Goal: Task Accomplishment & Management: Complete application form

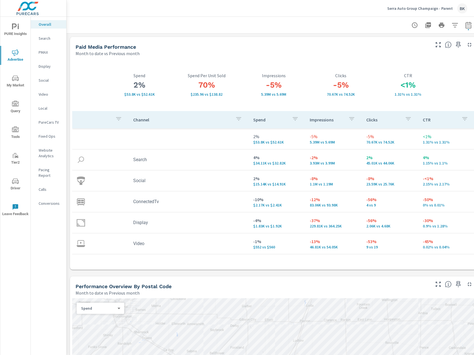
scroll to position [799, 0]
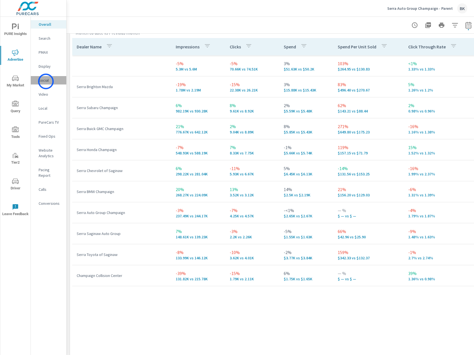
click at [46, 81] on p "Social" at bounding box center [50, 81] width 23 height 6
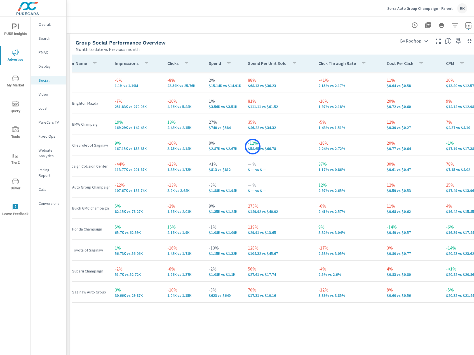
scroll to position [0, 17]
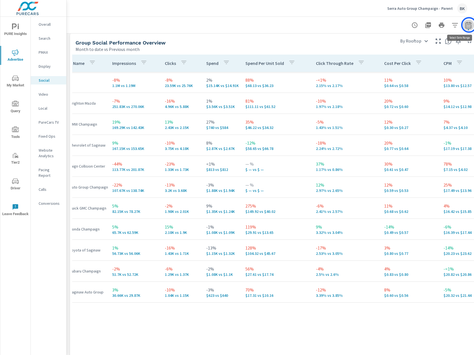
click at [469, 25] on icon "button" at bounding box center [468, 25] width 7 height 7
select select "Month to date"
select select "Previous month"
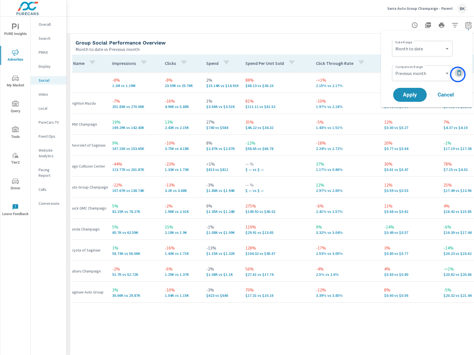
click at [458, 74] on icon "button" at bounding box center [459, 72] width 4 height 5
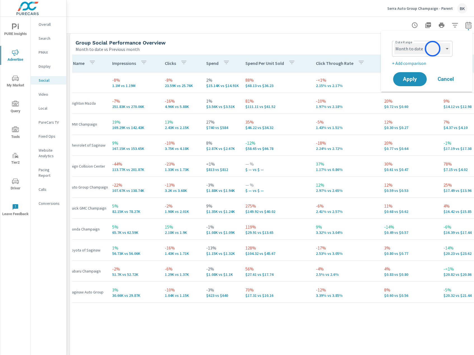
click at [432, 48] on select "Custom Yesterday Last week Last 7 days Last 14 days Last 30 days Last 45 days L…" at bounding box center [422, 48] width 56 height 11
click at [394, 43] on select "Custom Yesterday Last week Last 7 days Last 14 days Last 30 days Last 45 days L…" at bounding box center [422, 48] width 56 height 11
click at [432, 51] on select "Custom Yesterday Last week Last 7 days Last 14 days Last 30 days Last 45 days L…" at bounding box center [422, 48] width 56 height 11
click at [394, 43] on select "Custom Yesterday Last week Last 7 days Last 14 days Last 30 days Last 45 days L…" at bounding box center [422, 48] width 56 height 11
select select "custom"
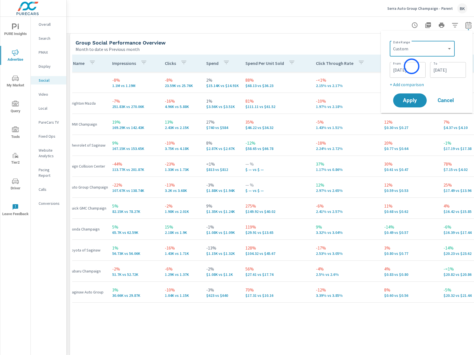
click at [411, 68] on input "08/01/2025" at bounding box center [407, 69] width 31 height 11
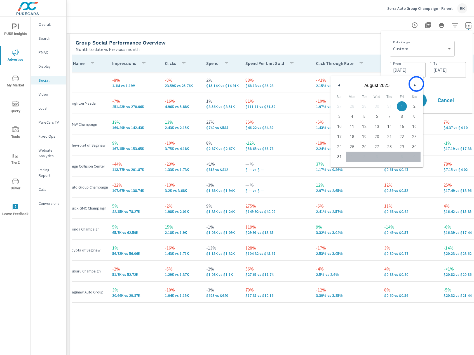
click at [416, 84] on icon "button" at bounding box center [415, 85] width 3 height 2
click at [339, 85] on icon "button" at bounding box center [338, 85] width 3 height 2
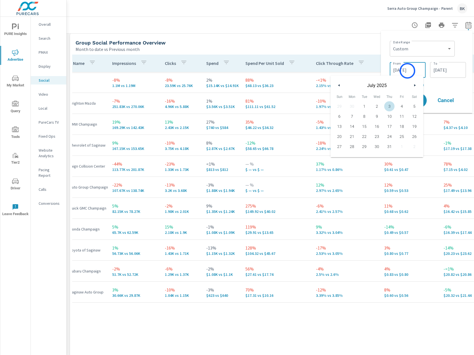
click at [407, 71] on input "08/01/2025" at bounding box center [407, 69] width 31 height 11
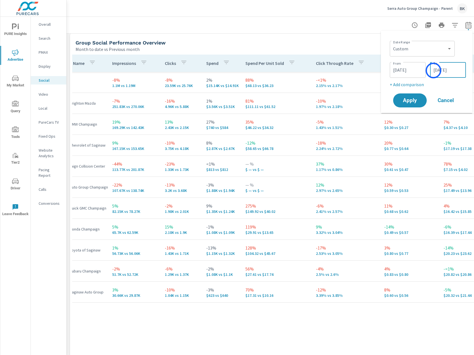
click at [433, 71] on input "08/31/2025" at bounding box center [447, 69] width 31 height 11
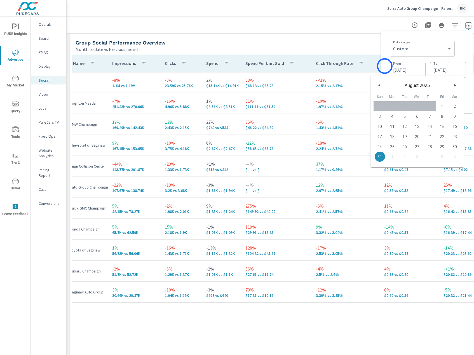
click at [385, 66] on div "Date Range Custom Yesterday Last week Last 7 days Last 14 days Last 30 days Las…" at bounding box center [427, 72] width 92 height 82
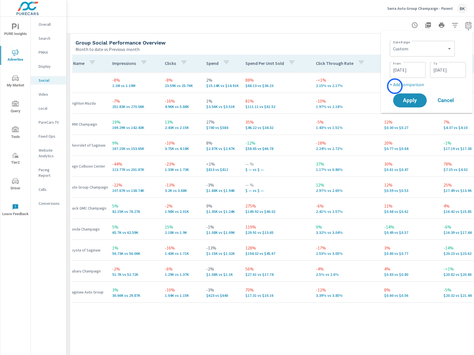
click at [395, 86] on p "+ Add comparison" at bounding box center [428, 84] width 76 height 7
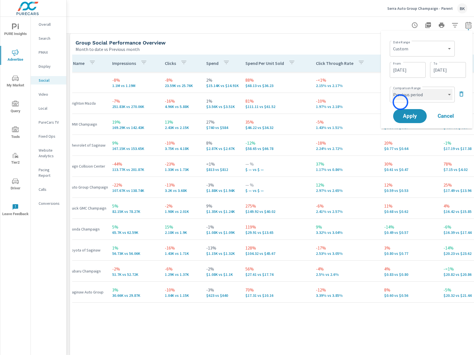
click at [409, 97] on select "Custom Previous period Previous month Previous year" at bounding box center [422, 94] width 60 height 11
click at [392, 89] on select "Custom Previous period Previous month Previous year" at bounding box center [422, 94] width 60 height 11
select select "Previous month"
click at [411, 116] on span "Apply" at bounding box center [409, 116] width 23 height 5
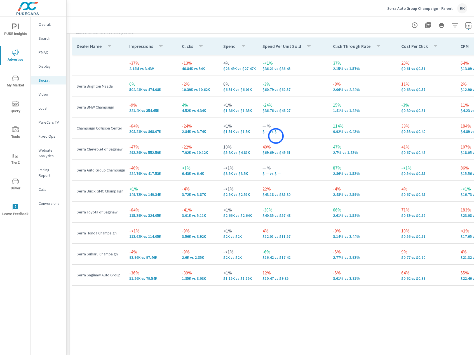
scroll to position [337, 0]
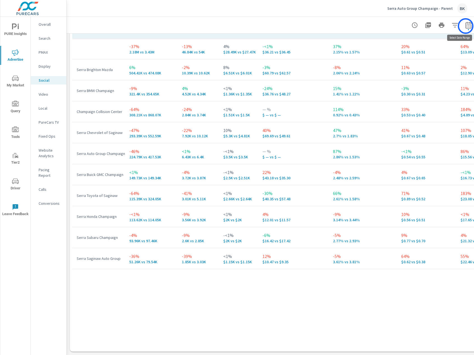
click at [466, 26] on icon "button" at bounding box center [468, 25] width 6 height 7
select select "Last month"
select select "Previous period"
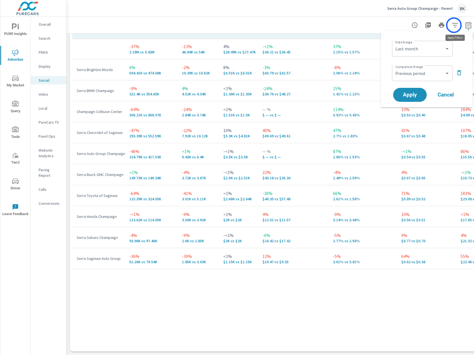
click at [454, 25] on icon "button" at bounding box center [455, 25] width 7 height 7
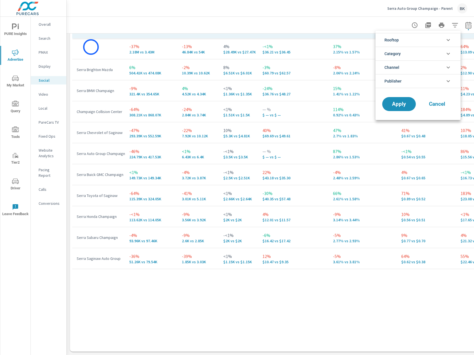
click at [91, 47] on div at bounding box center [237, 177] width 474 height 355
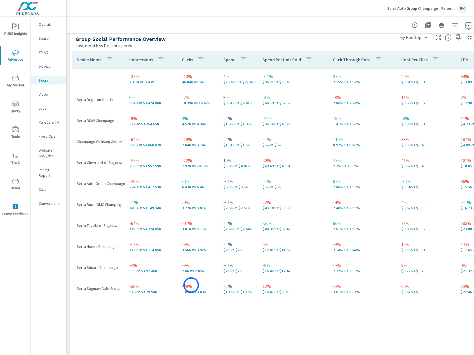
scroll to position [309, 0]
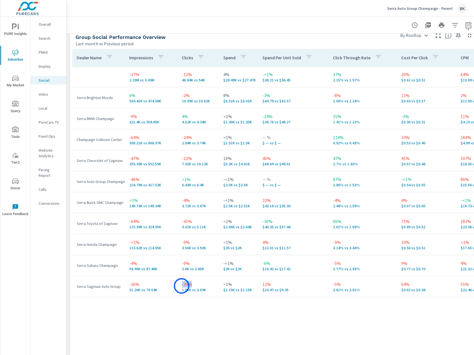
drag, startPoint x: 191, startPoint y: 285, endPoint x: 182, endPoint y: 286, distance: 9.6
click at [182, 286] on p "-39%" at bounding box center [198, 284] width 32 height 7
click at [412, 10] on p "Serra Auto Group Champaign - Parent" at bounding box center [419, 8] width 65 height 5
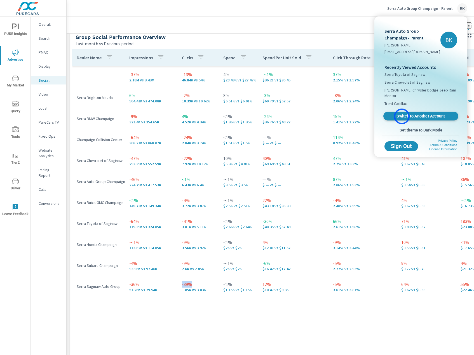
click at [402, 116] on span "Switch to Another Account" at bounding box center [420, 116] width 69 height 5
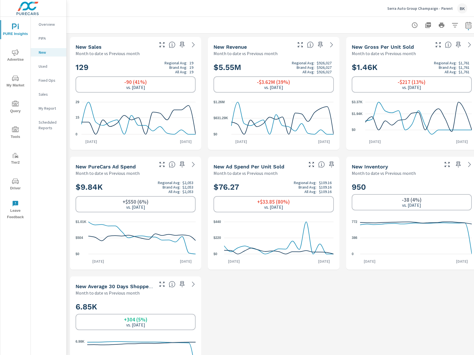
scroll to position [361, 0]
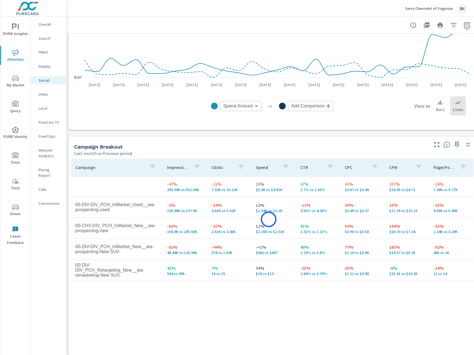
scroll to position [140, 7]
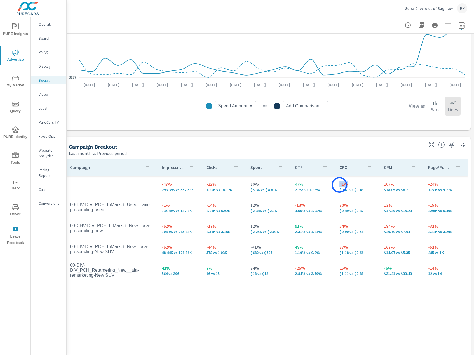
drag, startPoint x: 351, startPoint y: 185, endPoint x: 339, endPoint y: 185, distance: 11.5
click at [339, 185] on p "41%" at bounding box center [357, 184] width 36 height 7
click at [361, 185] on p "41%" at bounding box center [357, 184] width 36 height 7
drag, startPoint x: 358, startPoint y: 185, endPoint x: 340, endPoint y: 185, distance: 18.2
click at [340, 185] on p "41%" at bounding box center [357, 184] width 36 height 7
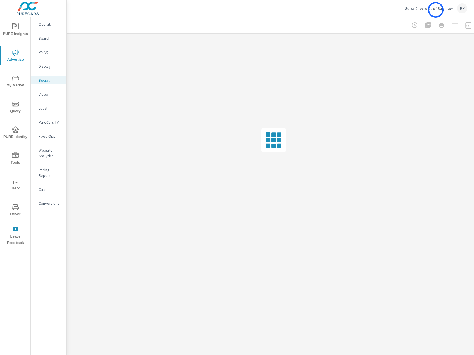
click at [435, 10] on p "Serra Chevrolet of Saginaw" at bounding box center [429, 8] width 48 height 5
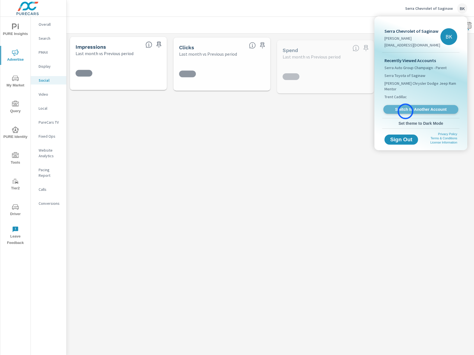
click at [405, 111] on span "Switch to Another Account" at bounding box center [420, 109] width 69 height 5
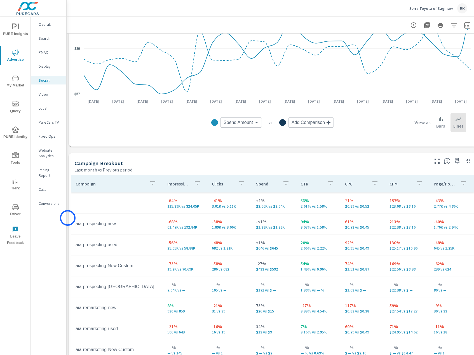
scroll to position [158, 1]
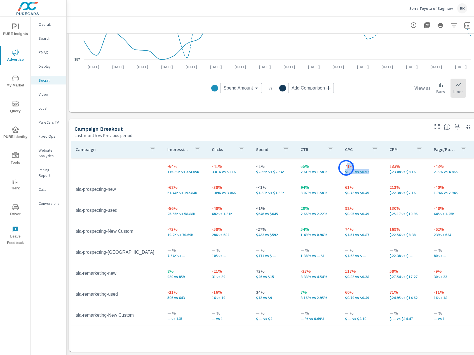
drag, startPoint x: 370, startPoint y: 173, endPoint x: 346, endPoint y: 168, distance: 24.6
click at [346, 168] on div "71% $0.89 vs $0.52" at bounding box center [363, 168] width 36 height 11
drag, startPoint x: 241, startPoint y: 174, endPoint x: 209, endPoint y: 168, distance: 32.7
click at [209, 168] on td "-41% 3.01K vs 5.11K" at bounding box center [230, 168] width 44 height 20
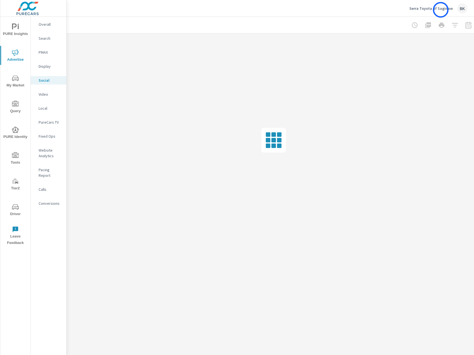
click at [441, 10] on p "Serra Toyota of Saginaw" at bounding box center [430, 8] width 43 height 5
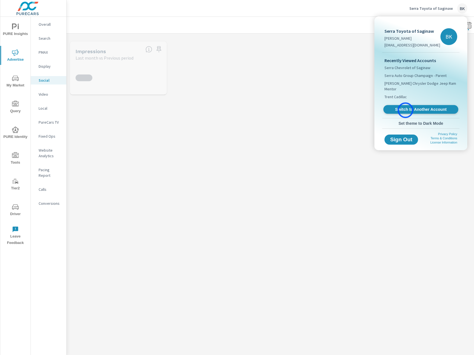
click at [405, 110] on span "Switch to Another Account" at bounding box center [420, 109] width 69 height 5
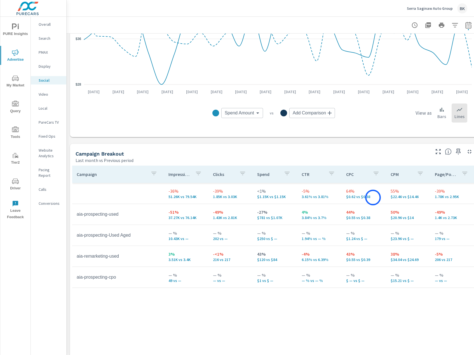
scroll to position [134, 0]
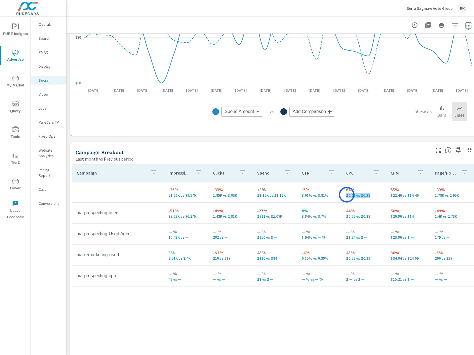
drag, startPoint x: 373, startPoint y: 198, endPoint x: 348, endPoint y: 197, distance: 25.5
click at [347, 194] on p "$0.62 vs $0.38" at bounding box center [364, 195] width 36 height 4
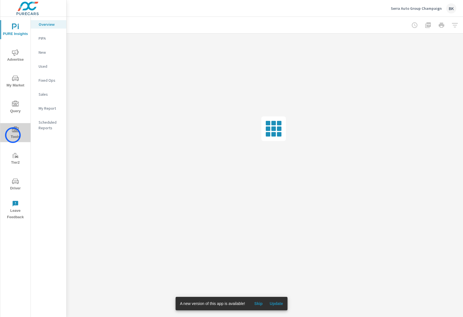
click at [13, 135] on span "Tools" at bounding box center [15, 133] width 27 height 14
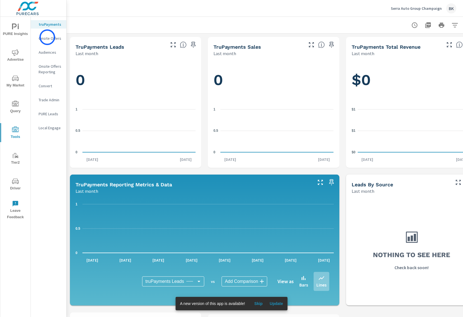
click at [47, 37] on p "Onsite Offers" at bounding box center [50, 39] width 23 height 6
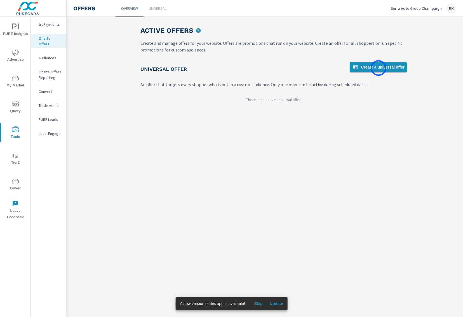
click at [378, 68] on span "Create a universal offer" at bounding box center [378, 67] width 53 height 7
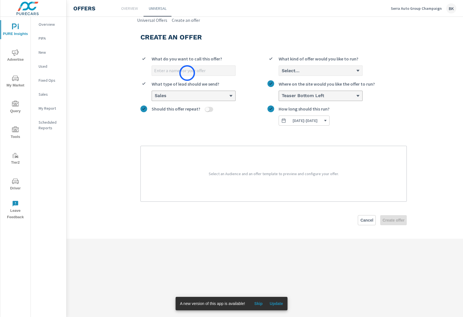
click at [187, 73] on input "What do you want to call this offer?" at bounding box center [193, 71] width 83 height 10
click at [161, 71] on input "Upt to 1k trade" at bounding box center [193, 71] width 83 height 10
type input "Up to 1k trade"
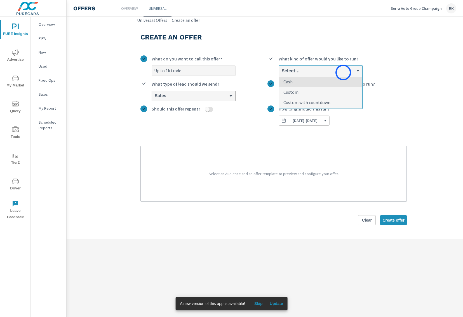
click at [343, 72] on div "Select..." at bounding box center [318, 70] width 75 height 5
click at [282, 72] on input "option Cash focused, 1 of 3. 3 results available. Use Up and Down to choose opt…" at bounding box center [281, 70] width 1 height 5
click at [326, 100] on p "Custom with countdown" at bounding box center [306, 102] width 47 height 7
click at [282, 73] on input "option Custom with countdown focused, 3 of 3. 3 results available. Use Up and D…" at bounding box center [281, 70] width 1 height 5
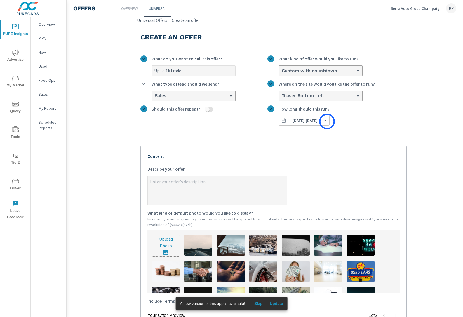
click at [318, 121] on span "09/17/2025 - 09/30/2025" at bounding box center [305, 120] width 25 height 5
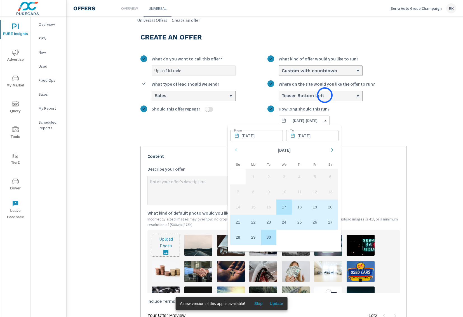
click at [325, 95] on div "Teaser Bottom Left" at bounding box center [318, 95] width 75 height 5
click at [282, 95] on input "Teaser Bottom Left Where on the site would you like the offer to run?" at bounding box center [281, 95] width 1 height 5
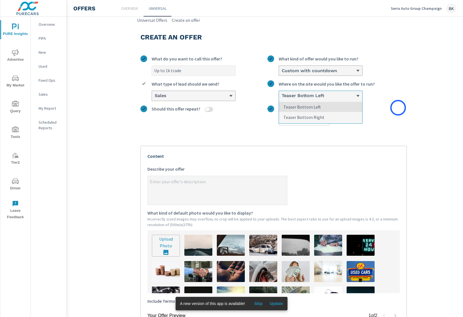
click at [398, 108] on label "09/17/2025 - 09/30/2025 How long should this run?" at bounding box center [337, 115] width 139 height 20
click at [330, 116] on button "09/17/2025 - 09/30/2025" at bounding box center [304, 121] width 51 height 10
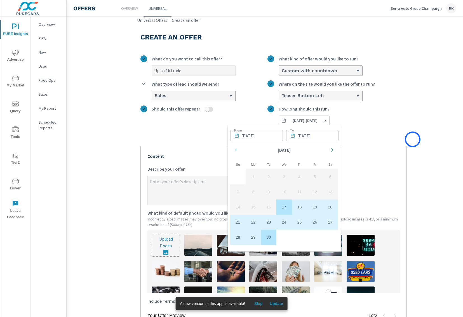
drag, startPoint x: 419, startPoint y: 144, endPoint x: 411, endPoint y: 142, distance: 9.2
click at [418, 144] on section "Create an offer Up to 1k trade What do you want to call this offer? Custom with…" at bounding box center [274, 221] width 414 height 395
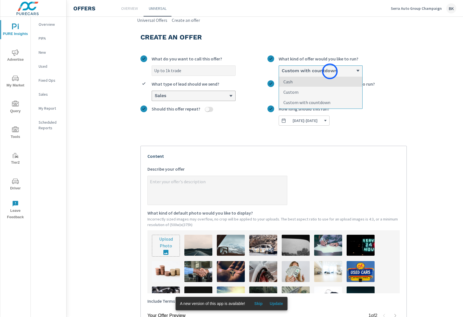
click at [330, 71] on h6 "Custom with countdown" at bounding box center [309, 71] width 55 height 6
click at [282, 71] on input "option Custom with countdown, selected. option Cash focused, 1 of 3. 3 results …" at bounding box center [281, 70] width 1 height 5
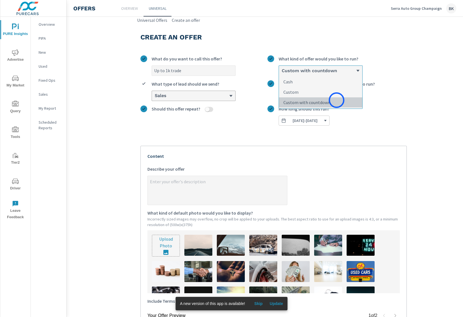
click at [337, 100] on li "Custom with countdown" at bounding box center [320, 102] width 83 height 10
click at [282, 73] on input "option Custom with countdown, selected. option Custom with countdown focused, 3…" at bounding box center [281, 70] width 1 height 5
type textarea "x"
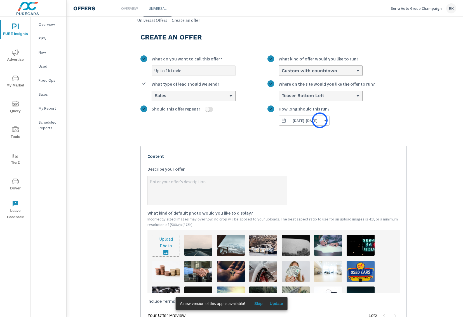
click at [318, 120] on span "09/17/2025 - 09/30/2025" at bounding box center [305, 120] width 25 height 5
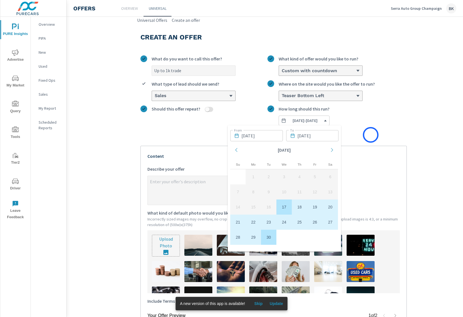
click at [371, 135] on div "Up to 1k trade What do you want to call this offer? Custom with countdown What …" at bounding box center [273, 216] width 266 height 330
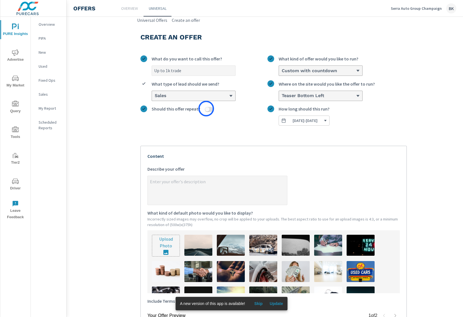
click at [206, 109] on input "Should this offer repeat?" at bounding box center [207, 109] width 13 height 5
checkbox input "true"
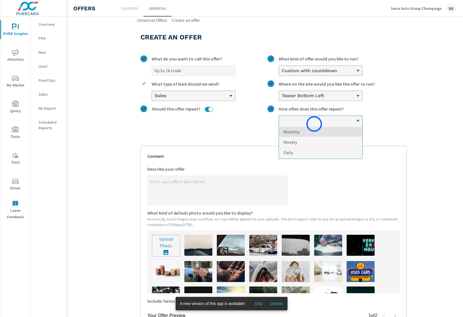
click at [314, 124] on div at bounding box center [320, 121] width 83 height 10
click at [282, 123] on input "option Monthly focused, 1 of 3. 3 results available. Use Up and Down to choose …" at bounding box center [281, 120] width 1 height 5
click at [299, 144] on li "Weekly" at bounding box center [320, 142] width 83 height 10
click at [282, 123] on input "option Weekly focused, 2 of 3. 3 results available. Use Up and Down to choose o…" at bounding box center [281, 120] width 1 height 5
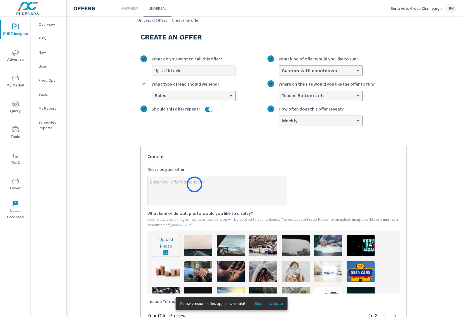
type textarea "x"
click at [193, 185] on textarea "x Describe your offer" at bounding box center [217, 191] width 139 height 28
type textarea "R"
type textarea "x"
type textarea "Re"
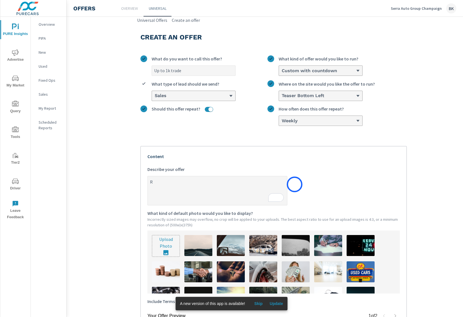
type textarea "x"
type textarea "Rec"
type textarea "x"
type textarea "Reci"
type textarea "x"
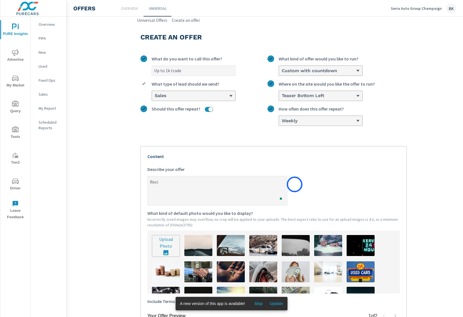
type textarea "Recie"
type textarea "x"
type textarea "Reciev"
type textarea "x"
type textarea "Recieve"
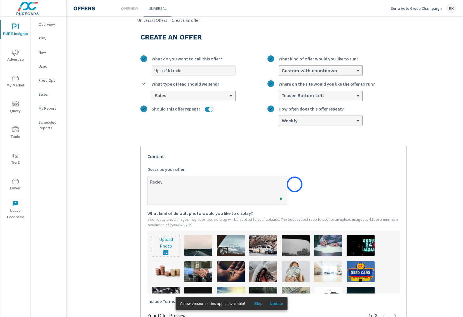
type textarea "x"
type textarea "Recieve"
type textarea "x"
type textarea "Recieve u"
type textarea "x"
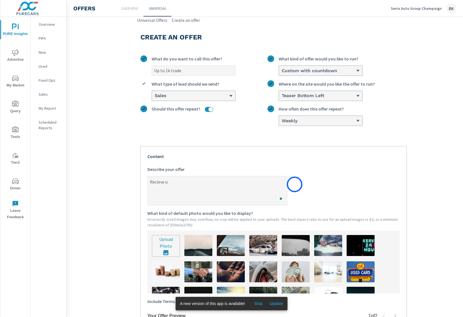
type textarea "Recieve up"
type textarea "x"
type textarea "Recieve up"
type textarea "x"
type textarea "Recieve up t"
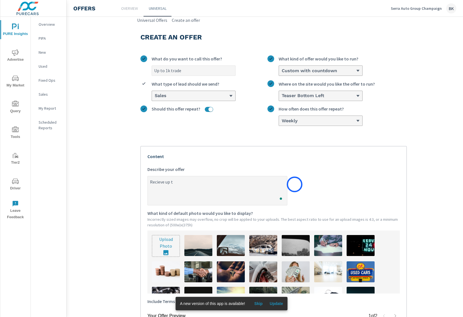
type textarea "x"
type textarea "Recieve up to"
type textarea "x"
type textarea "Recieve up to"
type textarea "x"
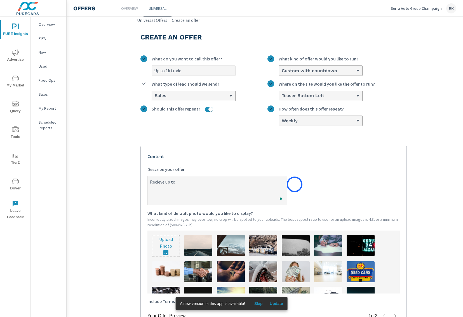
type textarea "Recieve up to $"
type textarea "x"
type textarea "Recieve up to $1"
type textarea "x"
type textarea "Recieve up to $10"
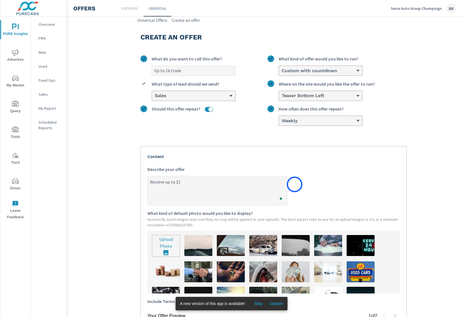
type textarea "x"
type textarea "Recieve up to $100"
type textarea "x"
type textarea "Recieve up to $1000"
type textarea "x"
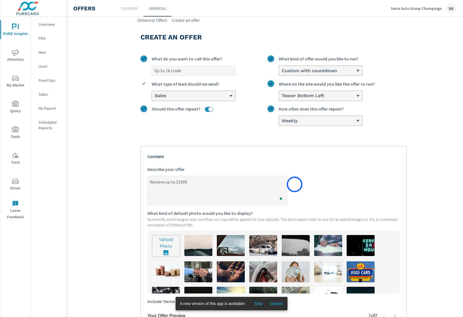
type textarea "Recieve up to $1000"
type textarea "x"
type textarea "Recieve up to $1000 o"
type textarea "x"
type textarea "Recieve up to $1000 on"
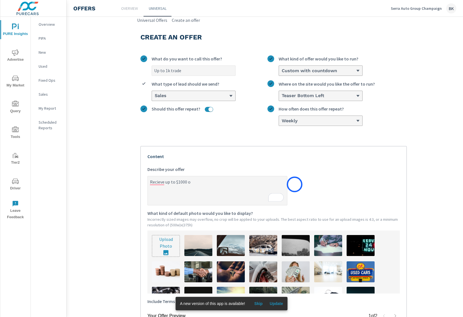
type textarea "x"
type textarea "Recieve up to $1000 on"
type textarea "x"
type textarea "Recieve up to $1000 on t"
type textarea "x"
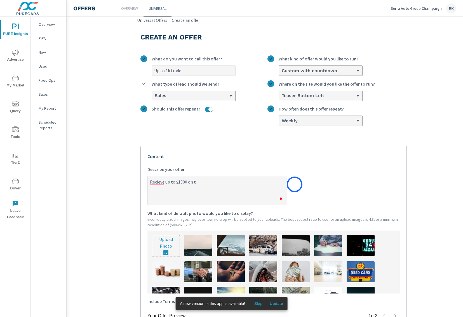
type textarea "Recieve up to $1000 on to"
type textarea "x"
type textarea "Recieve up to $1000 on top"
type textarea "x"
type textarea "Recieve up to $1000 on top"
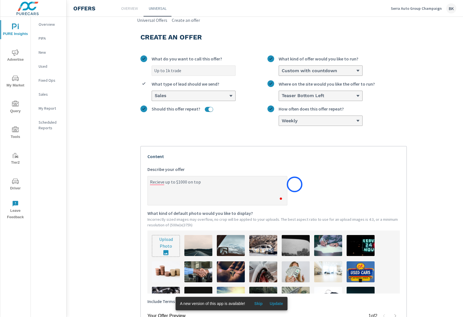
type textarea "x"
type textarea "Recieve up to $1000 on top y"
type textarea "x"
type textarea "Recieve up to $1000 on top"
type textarea "x"
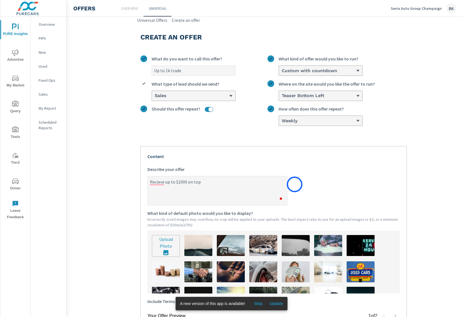
type textarea "Recieve up to $1000 on top o"
type textarea "x"
type textarea "Recieve up to $1000 on top of"
type textarea "x"
type textarea "Recieve up to $1000 on top of"
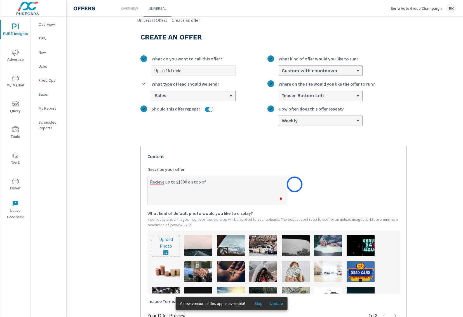
type textarea "x"
type textarea "Recieve up to $1000 on top of y"
type textarea "x"
type textarea "Recieve up to $1000 on top of yo"
type textarea "x"
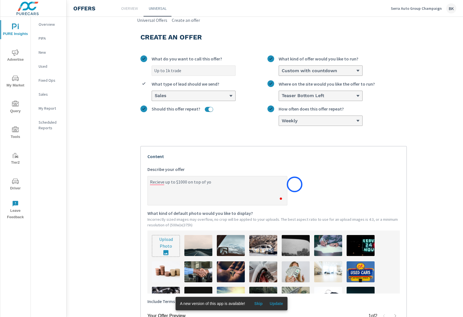
type textarea "Recieve up to $1000 on top of you"
type textarea "x"
type textarea "Recieve up to $1000 on top of your"
type textarea "x"
type textarea "Recieve up to $1000 on top of your"
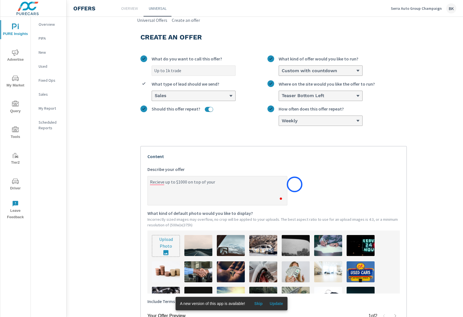
type textarea "x"
type textarea "Recieve up to $1000 on top of your t"
type textarea "x"
type textarea "Recieve up to $1000 on top of your tr"
type textarea "x"
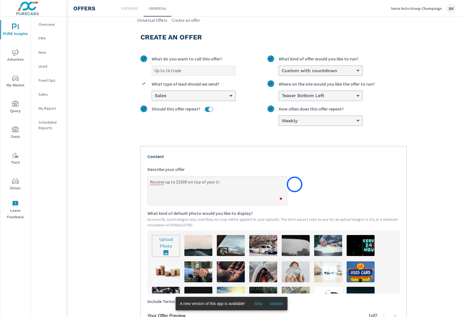
type textarea "Recieve up to $1000 on top of your tra"
type textarea "x"
type textarea "Recieve up to $1000 on top of your trad"
type textarea "x"
type textarea "Recieve up to $1000 on top of your trade"
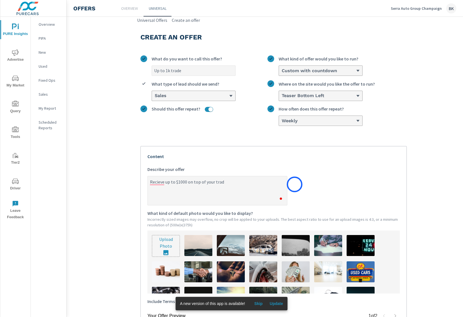
type textarea "x"
type textarea "Recieve up to $1000 on top of your trade"
type textarea "x"
drag, startPoint x: 227, startPoint y: 183, endPoint x: 189, endPoint y: 182, distance: 38.3
click at [189, 182] on textarea "Recieve up to $1000 on top of your trade" at bounding box center [217, 191] width 139 height 28
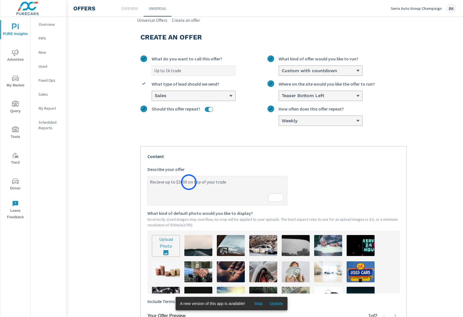
type textarea "Recieve up to $1000"
type textarea "x"
type textarea "Recieve up to $1000 t"
type textarea "x"
type textarea "Recieve up to $1000 to"
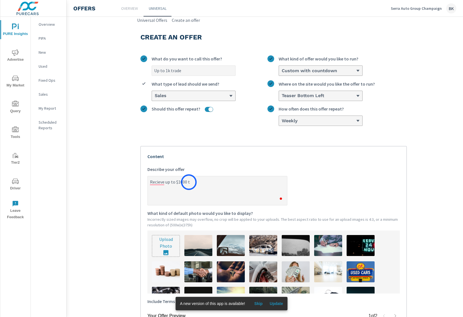
type textarea "x"
type textarea "Recieve up to $1000 tow"
type textarea "x"
type textarea "Recieve up to $1000 towa"
type textarea "x"
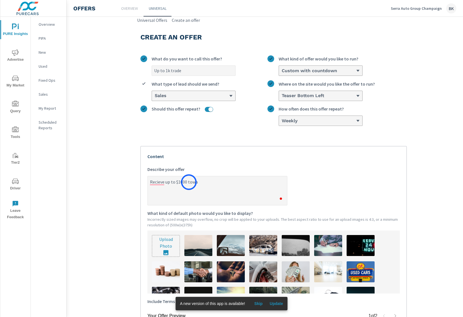
type textarea "Recieve up to $1000 towar"
type textarea "x"
type textarea "Recieve up to $1000 toward"
type textarea "x"
type textarea "Recieve up to $1000 towards"
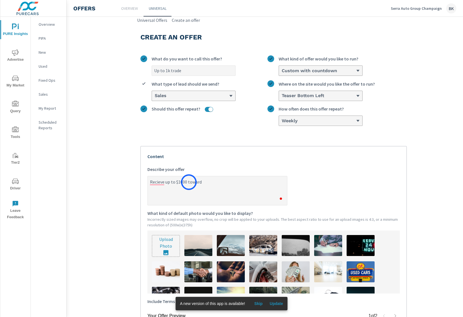
type textarea "x"
type textarea "Recieve up to $1000 towards"
type textarea "x"
type textarea "Recieve up to $1000 towards y"
type textarea "x"
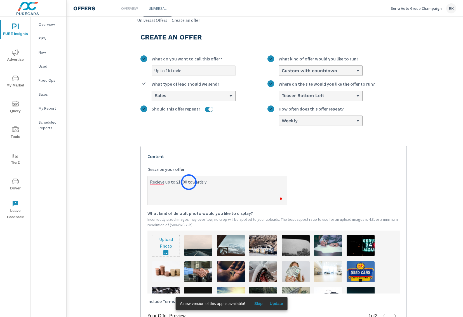
type textarea "Recieve up to $1000 towards yo"
type textarea "x"
type textarea "Recieve up to $1000 towards you"
type textarea "x"
type textarea "Recieve up to $1000 towards your"
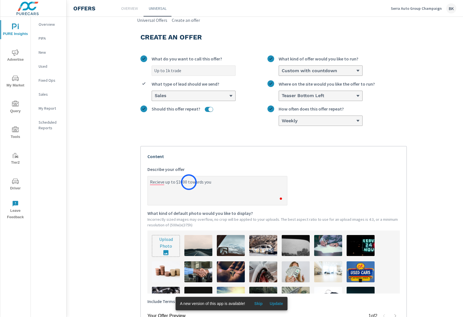
type textarea "x"
type textarea "Recieve up to $1000 towards your"
type textarea "x"
type textarea "Recieve up to $1000 towards your t"
type textarea "x"
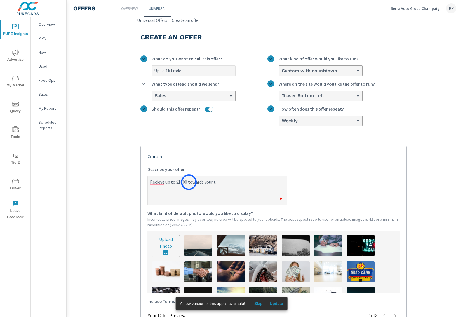
type textarea "Recieve up to $1000 towards your tr"
type textarea "x"
type textarea "Recieve up to $1000 towards your tra"
type textarea "x"
type textarea "Recieve up to $1000 towards your trad"
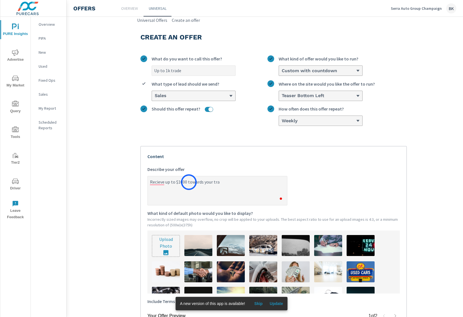
type textarea "x"
type textarea "Recieve up to $1000 towards your trade"
type textarea "x"
type textarea "Recieve up to $1000 towards your trade"
type textarea "x"
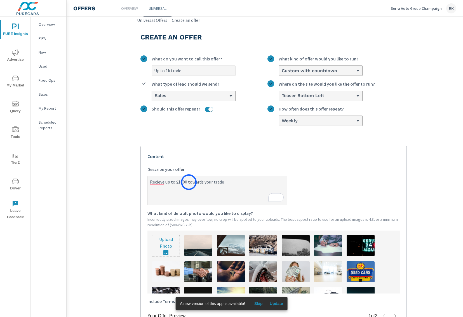
type textarea "Recieve up to $1000 towards your trade o"
type textarea "x"
type textarea "Recieve up to $1000 towards your trade or"
type textarea "x"
type textarea "Recieve up to $1000 towards your trade or"
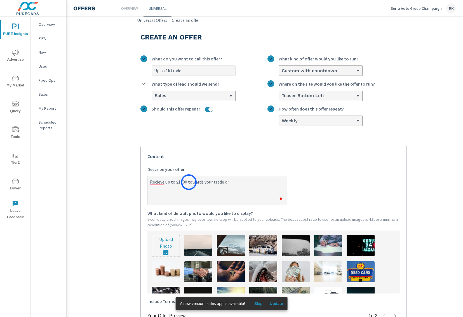
type textarea "x"
type textarea "Recieve up to $1000 towards your trade or P"
type textarea "x"
type textarea "Recieve up to $1000 towards your trade or Pu"
type textarea "x"
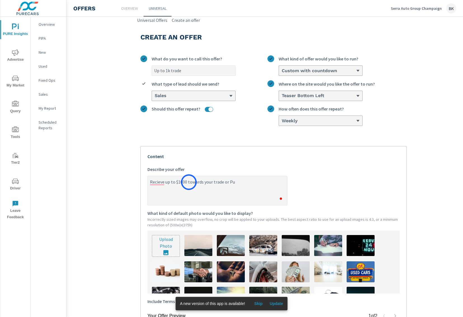
type textarea "Recieve up to $1000 towards your trade or Pur"
type textarea "x"
type textarea "Recieve up to $1000 towards your trade or Purc"
type textarea "x"
type textarea "Recieve up to $1000 towards your trade or Pur"
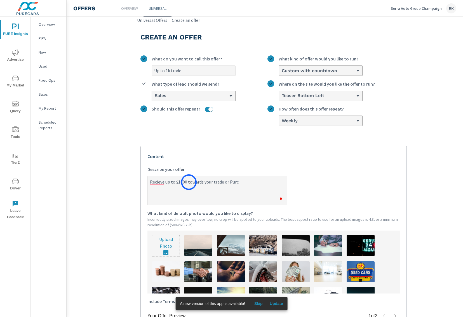
type textarea "x"
type textarea "Recieve up to $1000 towards your trade or Pu"
type textarea "x"
type textarea "Recieve up to $1000 towards your trade or P"
type textarea "x"
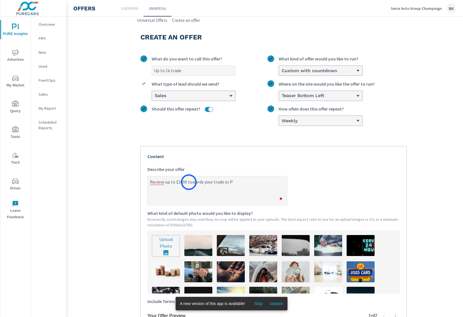
type textarea "Recieve up to $1000 towards your trade or"
type textarea "x"
type textarea "Recieve up to $1000 towards your trade or o"
type textarea "x"
type textarea "Recieve up to $1000 towards your trade or"
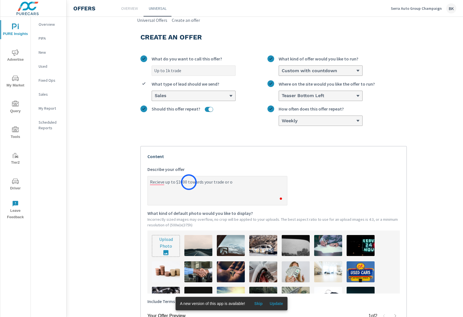
type textarea "x"
type textarea "Recieve up to $1000 towards your trade or p"
type textarea "x"
type textarea "Recieve up to $1000 towards your trade or pu"
type textarea "x"
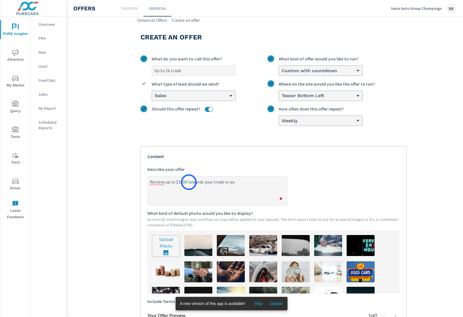
type textarea "Recieve up to $1000 towards your trade or pur"
type textarea "x"
type textarea "Recieve up to $1000 towards your trade or purc"
type textarea "x"
type textarea "Recieve up to $1000 towards your trade or purch"
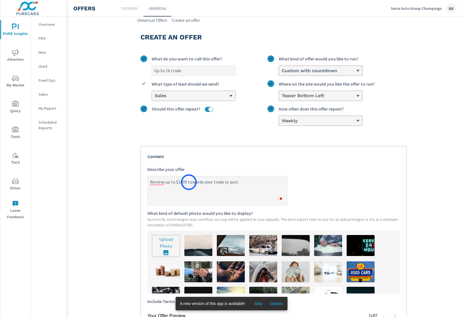
type textarea "x"
type textarea "Recieve up to $1000 towards your trade or purcha"
type textarea "x"
type textarea "Recieve up to $1000 towards your trade or purchas"
type textarea "x"
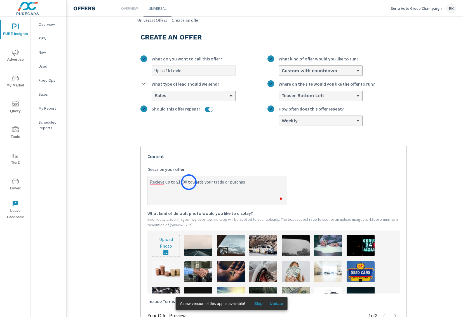
type textarea "Recieve up to $1000 towards your trade or purchase"
type textarea "x"
click at [159, 181] on textarea "Recieve up to $1000 towards your trade or purchase" at bounding box center [217, 191] width 139 height 28
type textarea "Recive up to $1000 towards your trade or purchase"
type textarea "x"
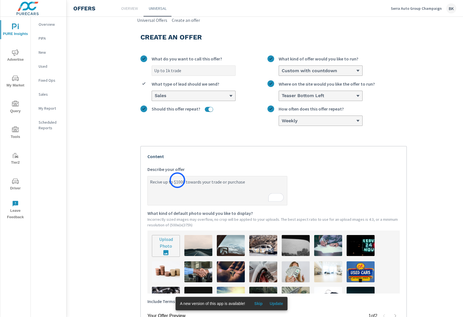
type textarea "Recve up to $1000 towards your trade or purchase"
type textarea "x"
type textarea "Receve up to $1000 towards your trade or purchase"
type textarea "x"
type textarea "Receive up to $1000 towards your trade or purchase"
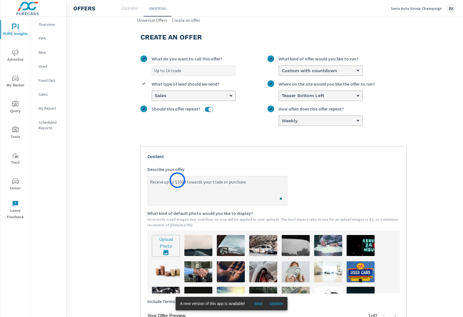
type textarea "x"
click at [259, 182] on textarea "Receive up to $1000 towards your trade or purchase" at bounding box center [217, 191] width 139 height 28
type textarea "Receive up to $1000 towards your trade or purchase."
type textarea "x"
type textarea "Receive up to $1000 towards your trade or purchase."
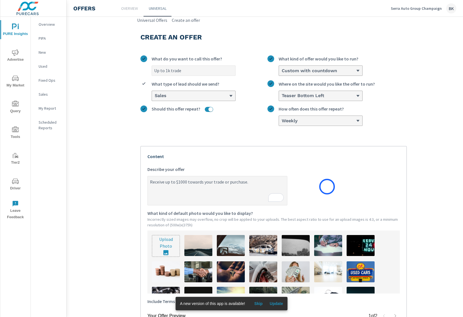
type textarea "x"
type textarea "Receive up to $1000 towards your trade or purchase. S"
type textarea "x"
type textarea "Receive up to $1000 towards your trade or purchase. Sc"
type textarea "x"
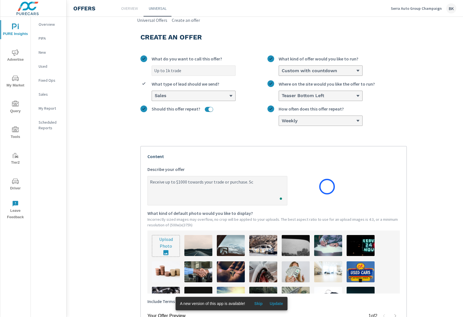
type textarea "Receive up to $1000 towards your trade or purchase. Sch"
type textarea "x"
type textarea "Receive up to $1000 towards your trade or purchase. Sche"
type textarea "x"
type textarea "Receive up to $1000 towards your trade or purchase. Sched"
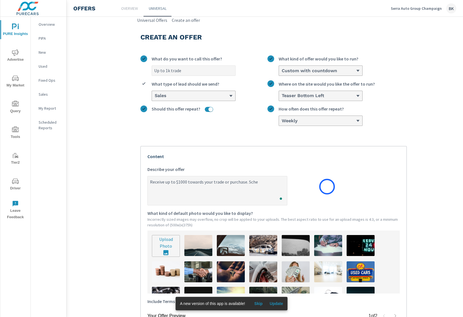
type textarea "x"
type textarea "Receive up to $1000 towards your trade or purchase. Schedu"
type textarea "x"
type textarea "Receive up to $1000 towards your trade or purchase. Schedul"
type textarea "x"
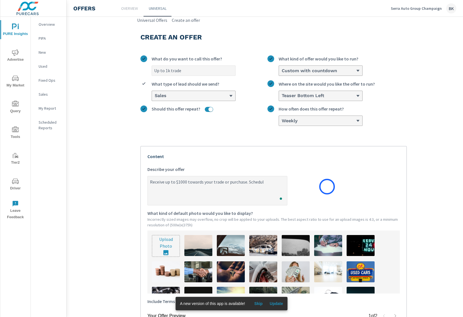
type textarea "Receive up to $1000 towards your trade or purchase. Schedule"
type textarea "x"
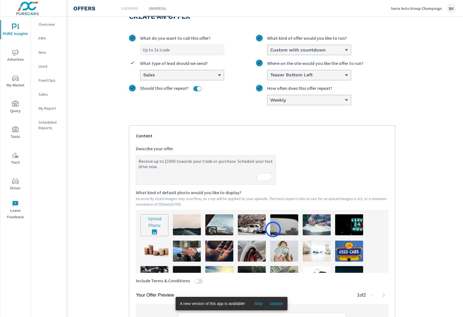
scroll to position [19, 0]
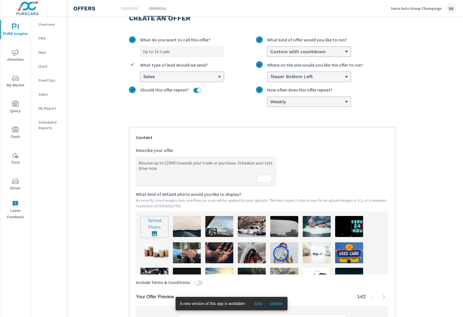
click at [281, 254] on img at bounding box center [284, 252] width 28 height 21
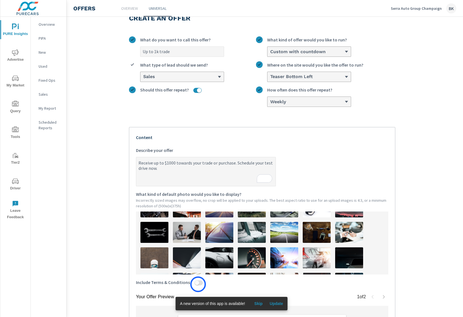
click at [198, 282] on input "Include Terms & Conditions" at bounding box center [196, 282] width 13 height 5
click at [163, 296] on textarea "x" at bounding box center [161, 308] width 51 height 28
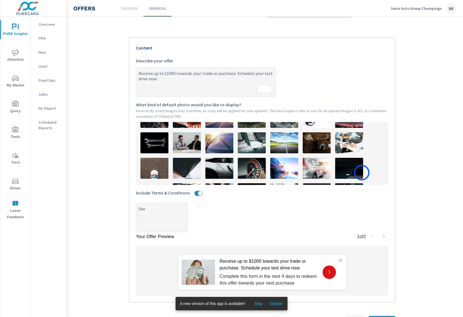
scroll to position [131, 0]
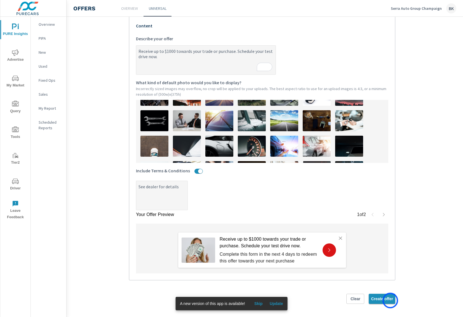
click at [390, 301] on span "Create offer" at bounding box center [382, 298] width 22 height 5
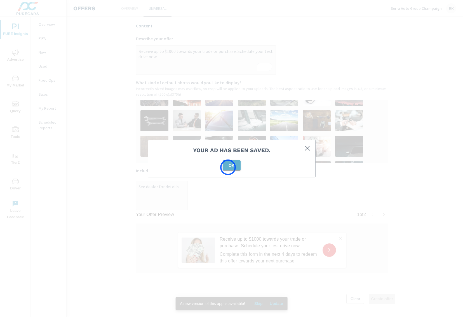
click at [228, 167] on span "OK" at bounding box center [231, 165] width 13 height 5
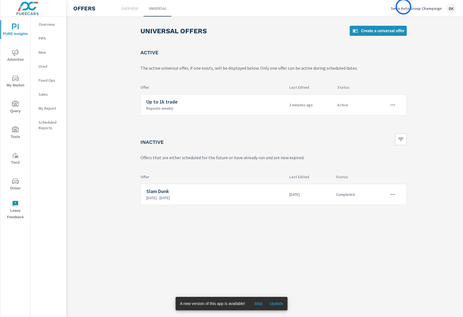
click at [404, 7] on p "Serra Auto Group Champaign" at bounding box center [416, 8] width 51 height 5
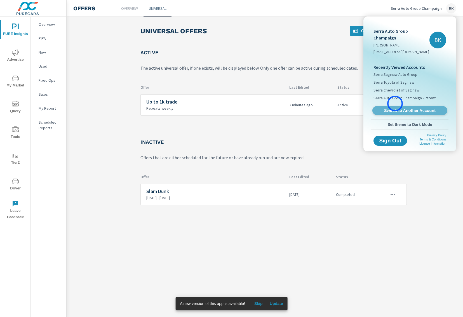
click at [395, 108] on span "Switch to Another Account" at bounding box center [410, 110] width 69 height 5
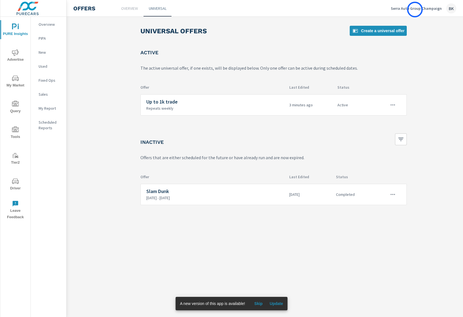
click at [415, 10] on p "Serra Auto Group Champaign" at bounding box center [416, 8] width 51 height 5
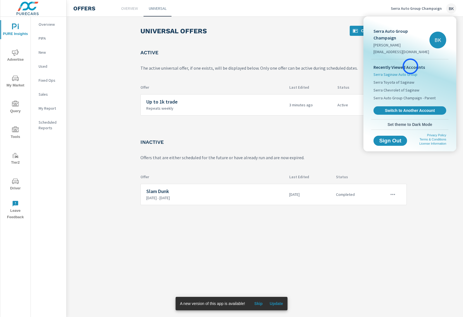
click at [411, 72] on span "Serra Saginaw Auto Group" at bounding box center [396, 75] width 44 height 6
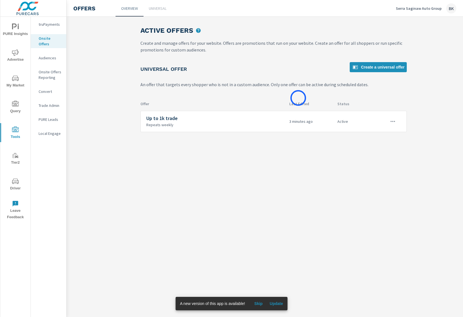
scroll to position [0, 0]
click at [388, 123] on button "button" at bounding box center [393, 122] width 12 height 12
click at [374, 134] on div "Edit" at bounding box center [374, 134] width 8 height 7
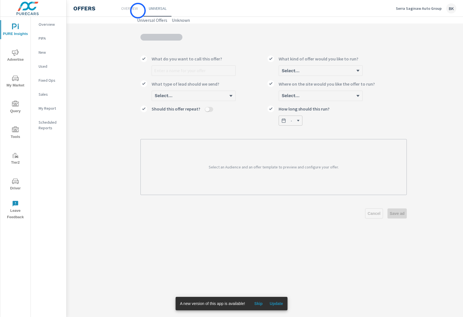
click at [137, 11] on p "Overview" at bounding box center [129, 9] width 17 height 6
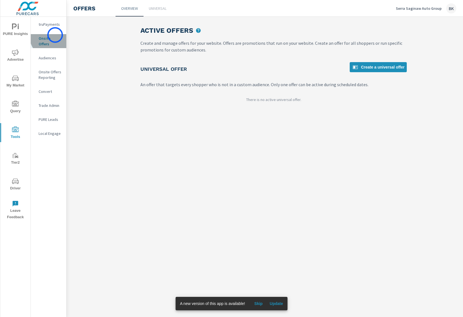
click at [55, 35] on div "Onsite Offers" at bounding box center [49, 41] width 36 height 14
click at [156, 7] on p "Universal" at bounding box center [158, 9] width 18 height 6
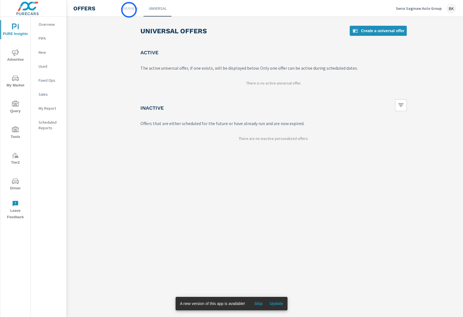
click at [129, 10] on p "Overview" at bounding box center [129, 9] width 17 height 6
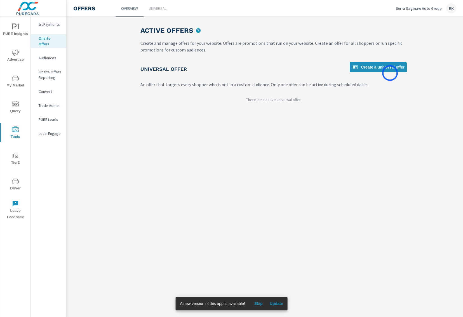
click at [390, 73] on div "Universal Offer Create a universal offer" at bounding box center [273, 69] width 266 height 15
click at [389, 69] on span "Create a universal offer" at bounding box center [378, 67] width 53 height 7
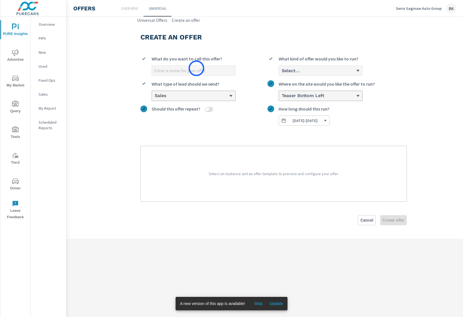
click at [196, 68] on input "What do you want to call this offer?" at bounding box center [193, 71] width 83 height 10
type input "$500 towards your trade"
click at [207, 109] on input "Should this offer repeat?" at bounding box center [207, 109] width 13 height 5
checkbox input "true"
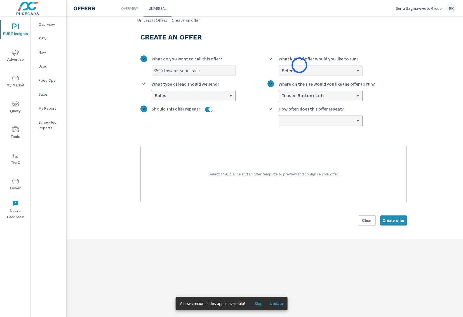
click at [299, 65] on div "What kind of offer would you like to run?" at bounding box center [321, 60] width 84 height 10
click at [282, 68] on input "Select... What kind of offer would you like to run?" at bounding box center [281, 70] width 1 height 5
click at [303, 73] on div "Select..." at bounding box center [318, 70] width 75 height 5
click at [282, 73] on input "0 results available. Select is focused ,type to refine list, press Down to open…" at bounding box center [281, 70] width 1 height 5
click at [313, 103] on p "Custom with countdown" at bounding box center [306, 102] width 47 height 7
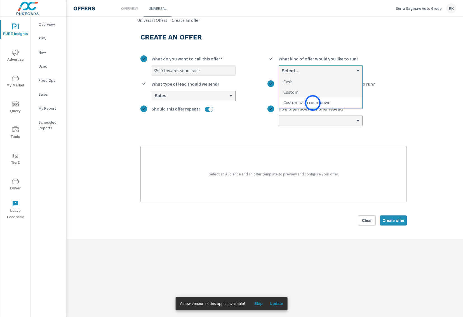
click at [282, 73] on input "option Custom with countdown focused, 3 of 3. 3 results available. Use Up and D…" at bounding box center [281, 70] width 1 height 5
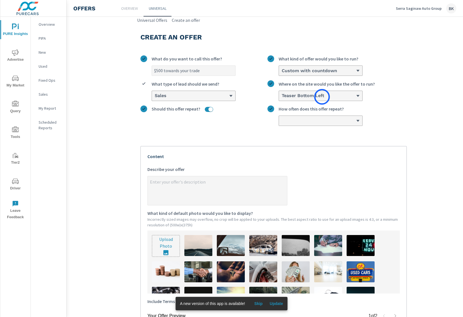
click at [322, 97] on h6 "Teaser Bottom Left" at bounding box center [303, 96] width 43 height 6
click at [282, 97] on input "Teaser Bottom Left Where on the site would you like the offer to run?" at bounding box center [281, 95] width 1 height 5
click at [411, 95] on div "Create an offer $500 towards your trade What do you want to call this offer? Cu…" at bounding box center [274, 221] width 280 height 395
click at [346, 118] on div at bounding box center [318, 120] width 75 height 5
click at [282, 118] on input "How often does this offer repeat?" at bounding box center [281, 120] width 1 height 5
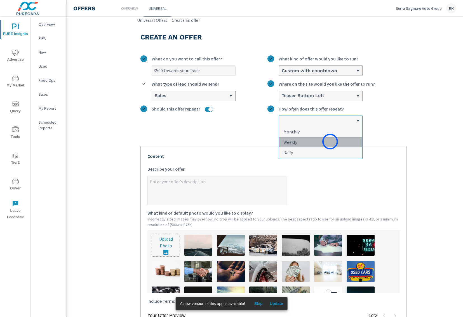
drag, startPoint x: 330, startPoint y: 142, endPoint x: 287, endPoint y: 168, distance: 50.7
click at [330, 142] on li "Weekly" at bounding box center [320, 142] width 83 height 10
click at [282, 123] on input "option Weekly focused, 2 of 3. 3 results available. Use Up and Down to choose o…" at bounding box center [281, 120] width 1 height 5
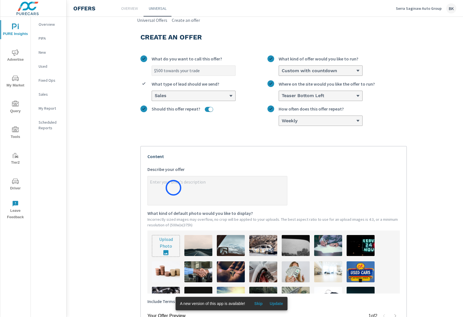
type textarea "x"
click at [174, 186] on textarea "x Describe your offer" at bounding box center [217, 191] width 139 height 28
type textarea "G"
type textarea "x"
type textarea "Ge"
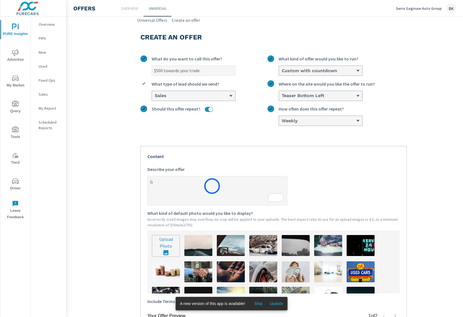
type textarea "x"
type textarea "Get"
type textarea "x"
type textarea "Get"
type textarea "x"
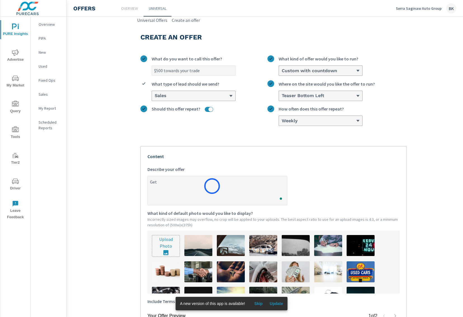
type textarea "Get u"
type textarea "x"
type textarea "Get up"
type textarea "x"
type textarea "Get up"
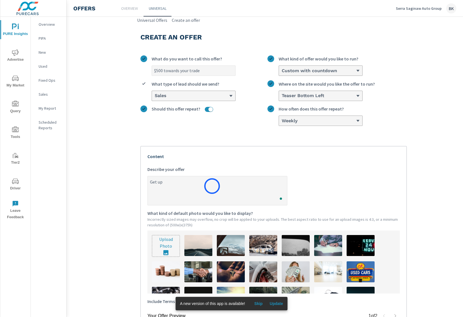
type textarea "x"
type textarea "Get up t"
type textarea "x"
type textarea "Get up to"
type textarea "x"
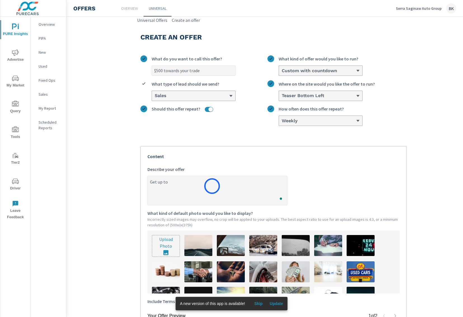
type textarea "Get up to"
type textarea "x"
type textarea "Get up to $"
type textarea "x"
type textarea "Get up to $5"
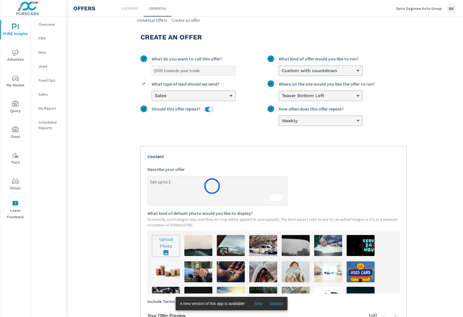
type textarea "x"
type textarea "Get up to $50"
type textarea "x"
type textarea "Get up to $500"
type textarea "x"
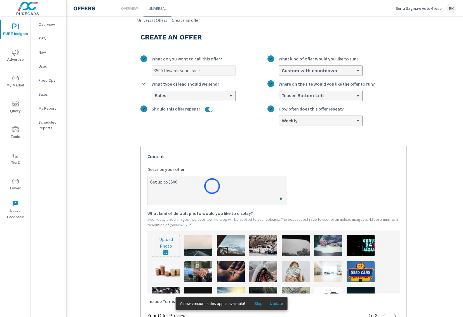
type textarea "Get up to $500"
type textarea "x"
type textarea "Get up to $500 t"
type textarea "x"
type textarea "Get up to $500 to"
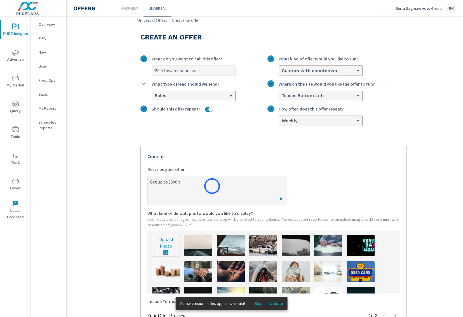
type textarea "x"
type textarea "Get up to $500 tow"
type textarea "x"
type textarea "Get up to $500 towa"
type textarea "x"
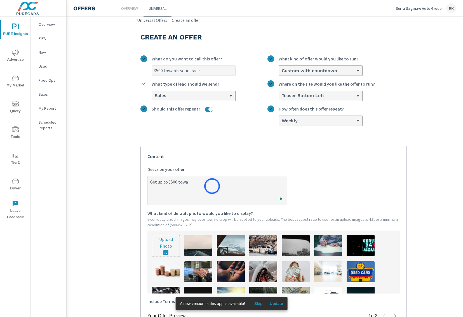
type textarea "Get up to $500 towar"
type textarea "x"
type textarea "Get up to $500 toward"
type textarea "x"
type textarea "Get up to $500 towards"
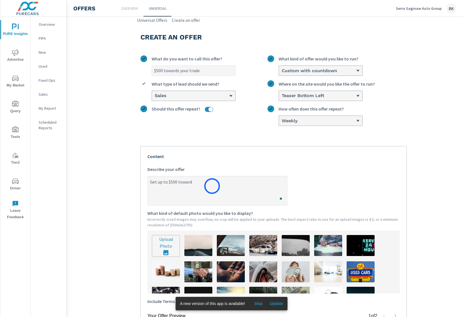
type textarea "x"
type textarea "Get up to $500 towards"
type textarea "x"
type textarea "Get up to $500 towards y"
type textarea "x"
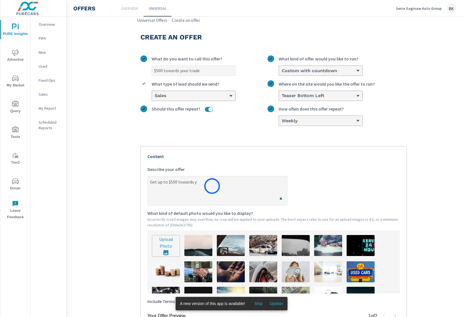
type textarea "Get up to $500 towards yo"
type textarea "x"
type textarea "Get up to $500 towards you"
type textarea "x"
type textarea "Get up to $500 towards your"
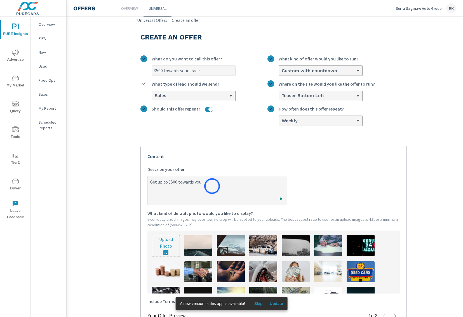
type textarea "x"
type textarea "Get up to $500 towards your"
type textarea "x"
type textarea "Get up to $500 towards your t"
type textarea "x"
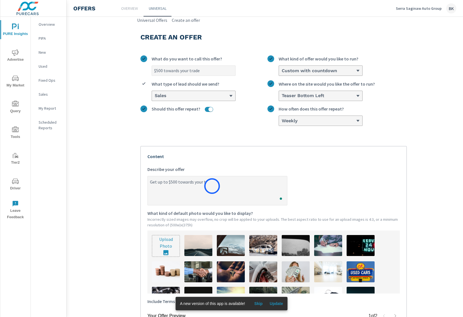
type textarea "Get up to $500 towards your tr"
type textarea "x"
type textarea "Get up to $500 towards your tra"
type textarea "x"
type textarea "Get up to $500 towards your trad"
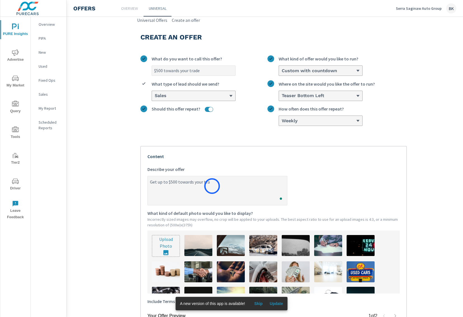
type textarea "x"
type textarea "Get up to $500 towards your trade"
type textarea "x"
type textarea "Get up to $500 towards your trade"
type textarea "x"
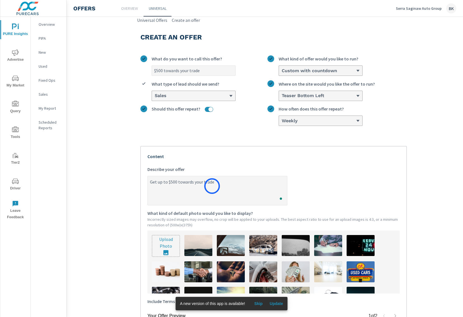
type textarea "Get up to $500 towards your trade o"
type textarea "x"
type textarea "Get up to $500 towards your trade or"
type textarea "x"
type textarea "Get up to $500 towards your trade or"
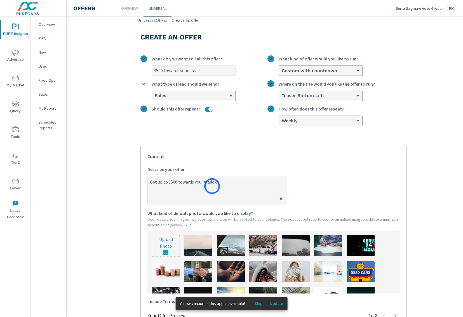
type textarea "x"
type textarea "Get up to $500 towards your trade or p"
type textarea "x"
type textarea "Get up to $500 towards your trade or pu"
type textarea "x"
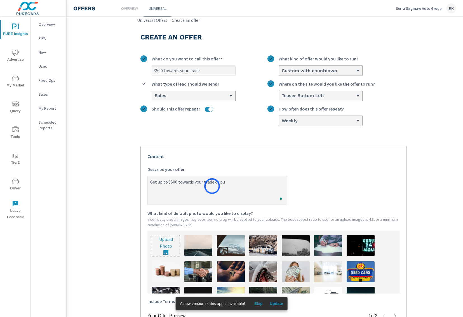
type textarea "Get up to $500 towards your trade or pur"
type textarea "x"
type textarea "Get up to $500 towards your trade or purc"
type textarea "x"
type textarea "Get up to $500 towards your trade or purch"
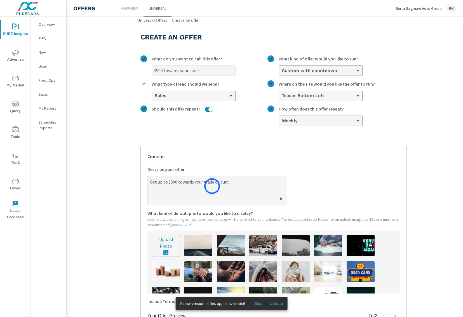
type textarea "x"
type textarea "Get up to $500 towards your trade or purcha"
type textarea "x"
type textarea "Get up to $500 towards your trade or purchas"
type textarea "x"
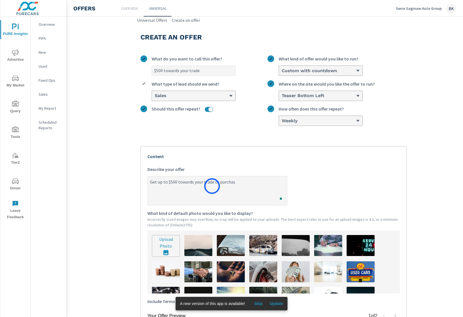
type textarea "Get up to $500 towards your trade or purchase"
type textarea "x"
type textarea "Get up to $500 towards your trade or purchase."
type textarea "x"
type textarea "Get up to $500 towards your trade or purchase."
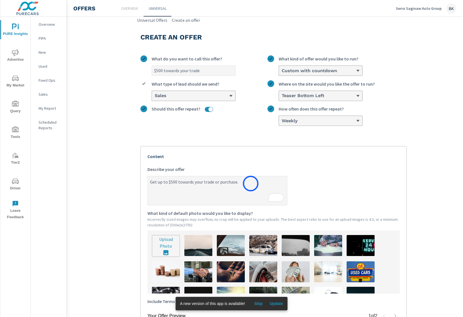
type textarea "x"
click at [245, 180] on textarea "Get up to $500 towards your trade or purchase." at bounding box center [217, 191] width 139 height 28
click at [258, 181] on textarea "Get up to $500 towards your trade or purchase." at bounding box center [217, 191] width 139 height 28
type textarea "Get up to $500 towards your trade or purchase. S"
type textarea "x"
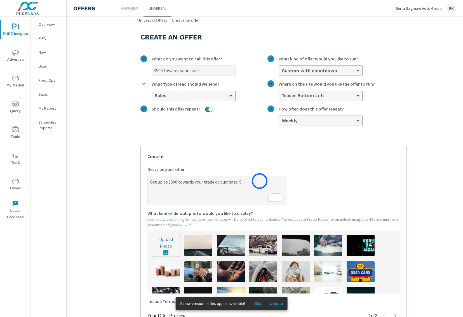
type textarea "Get up to $500 towards your trade or purchase. Sc"
type textarea "x"
type textarea "Get up to $500 towards your trade or purchase. Sch"
type textarea "x"
type textarea "Get up to $500 towards your trade or purchase. Schd"
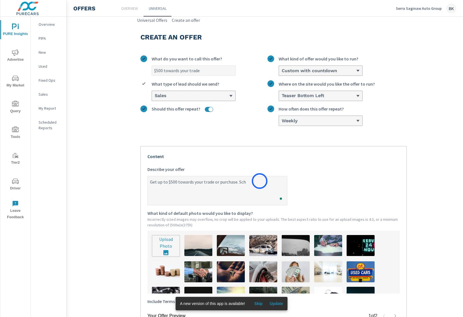
type textarea "x"
type textarea "Get up to $500 towards your trade or purchase. Sch"
type textarea "x"
type textarea "Get up to $500 towards your trade or purchase. Sche"
type textarea "x"
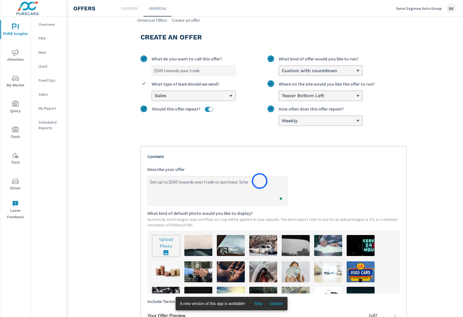
type textarea "Get up to $500 towards your trade or purchase. Sched"
type textarea "x"
type textarea "Get up to $500 towards your trade or purchase. Schedu"
type textarea "x"
type textarea "Get up to $500 towards your trade or purchase. Schedue"
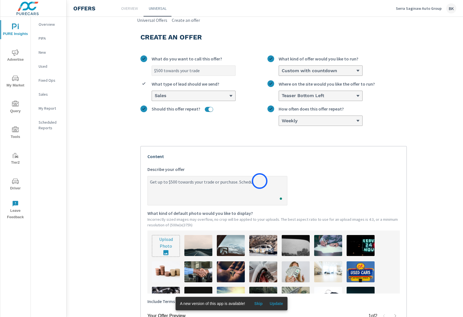
type textarea "x"
type textarea "Get up to $500 towards your trade or purchase. Scheduel"
type textarea "x"
type textarea "Get up to $500 towards your trade or purchase. Scheduel"
type textarea "x"
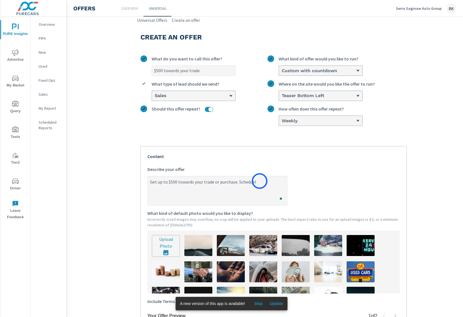
type textarea "Get up to $500 towards your trade or purchase. Scheduel y"
type textarea "x"
type textarea "Get up to $500 towards your trade or purchase. Scheduel yo"
type textarea "x"
type textarea "Get up to $500 towards your trade or purchase. Scheduel you"
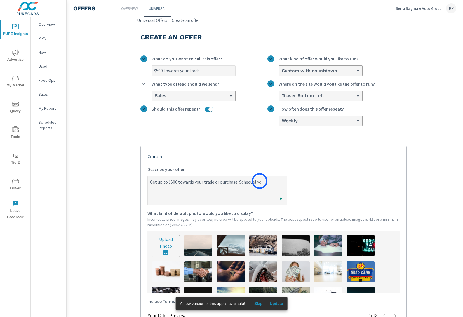
type textarea "x"
type textarea "Get up to $500 towards your trade or purchase. Scheduel your"
type textarea "x"
type textarea "Get up to $500 towards your trade or purchase. Scheduel your"
type textarea "x"
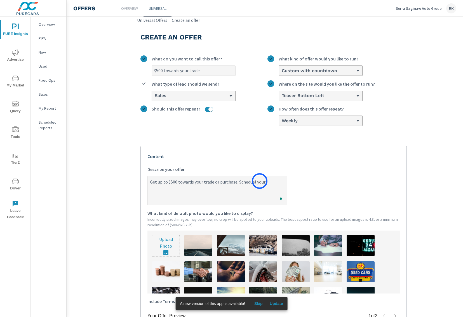
type textarea "Get up to $500 towards your trade or purchase. Scheduel your t"
type textarea "x"
type textarea "Get up to $500 towards your trade or purchase. Scheduel your te"
type textarea "x"
type textarea "Get up to $500 towards your trade or purchase. Scheduel your tes"
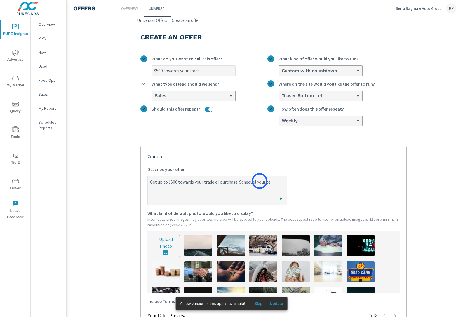
type textarea "x"
type textarea "Get up to $500 towards your trade or purchase. Scheduel your test"
type textarea "x"
type textarea "Get up to $500 towards your trade or purchase. Scheduel your test"
type textarea "x"
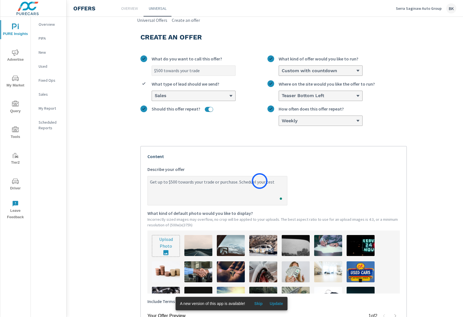
type textarea "Get up to $500 towards your trade or purchase. Scheduel your test d"
type textarea "x"
type textarea "Get up to $500 towards your trade or purchase. Scheduel your test dr"
type textarea "x"
type textarea "Get up to $500 towards your trade or purchase. Scheduel your test dri"
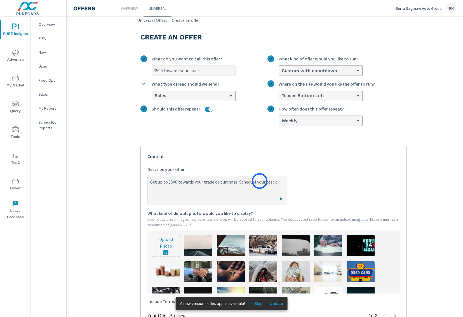
type textarea "x"
type textarea "Get up to $500 towards your trade or purchase. Scheduel your test driv"
type textarea "x"
type textarea "Get up to $500 towards your trade or purchase. Scheduel your test drive"
type textarea "x"
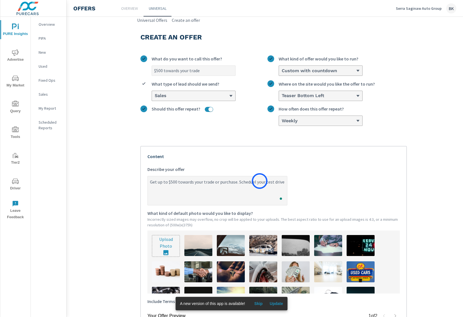
type textarea "Get up to $500 towards your trade or purchase. Scheduel your test drive"
type textarea "x"
type textarea "Get up to $500 towards your trade or purchase. Scheduel your test drive t"
type textarea "x"
type textarea "Get up to $500 towards your trade or purchase. Scheduel your test drive to"
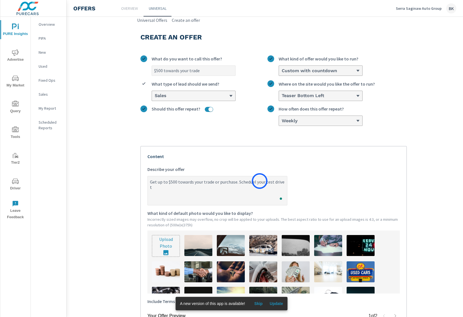
type textarea "x"
type textarea "Get up to $500 towards your trade or purchase. Scheduel your test drive tod"
type textarea "x"
type textarea "Get up to $500 towards your trade or purchase. Scheduel your test drive tody"
type textarea "x"
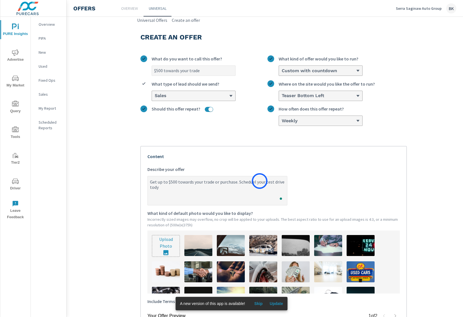
type textarea "Get up to $500 towards your trade or purchase. Scheduel your test drive todya"
type textarea "x"
type textarea "Get up to $500 towards your trade or purchase. Scheduel your test drive tody"
type textarea "x"
type textarea "Get up to $500 towards your trade or purchase. Scheduel your test drive tod"
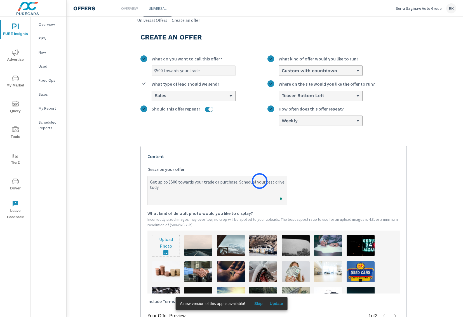
type textarea "x"
type textarea "Get up to $500 towards your trade or purchase. Scheduel your test drive toda"
type textarea "x"
type textarea "Get up to $500 towards your trade or purchase. Scheduel your test drive today"
type textarea "x"
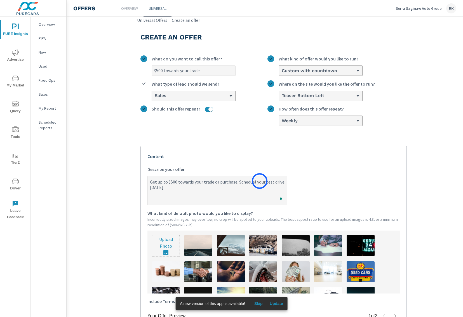
type textarea "Get up to $500 towards your trade or purchase. Scheduel your test drive today!"
type textarea "x"
type textarea "Get up to $500 towards your trade or purchase. Scheduel your test drive today!"
click at [293, 271] on img at bounding box center [296, 271] width 28 height 21
type textarea "x"
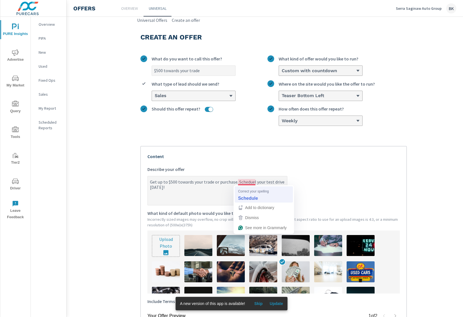
type textarea "Get up to $500 towards your trade or purchase. Scheduel your test drive today!"
type textarea "x"
click at [255, 182] on textarea "Get up to $500 towards your trade or purchase. Scheduel your test drive today!" at bounding box center [217, 191] width 139 height 28
type textarea "Get up to $500 towards your trade or purchase. Scheduel] your test drive today!"
type textarea "x"
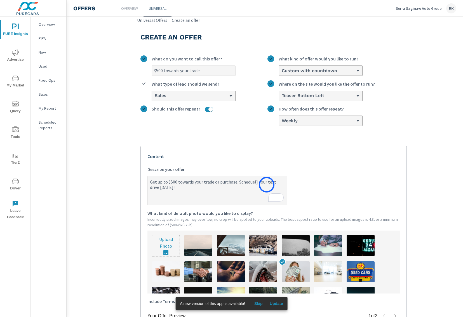
type textarea "Get up to $500 towards your trade or purchase. Scheduel your test drive today!"
type textarea "x"
type textarea "Get up to $500 towards your trade or purchase. Schedue your test drive today!"
type textarea "x"
type textarea "Get up to $500 towards your trade or purchase. Schedu your test drive today!"
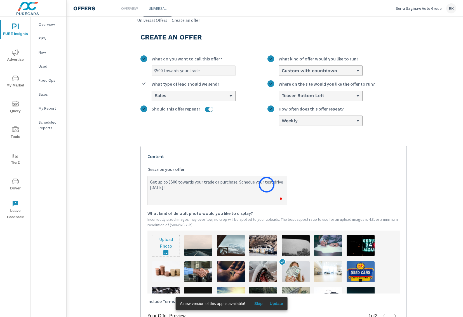
type textarea "x"
type textarea "Get up to $500 towards your trade or purchase. Schedul your test drive today!"
type textarea "x"
type textarea "Get up to $500 towards your trade or purchase. Schedule your test drive today!"
type textarea "x"
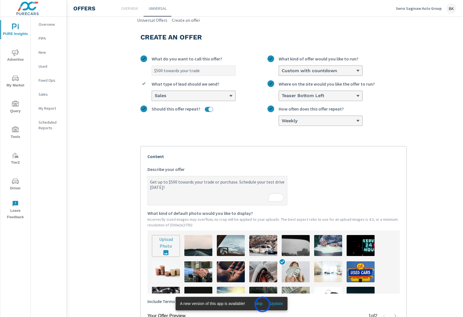
type textarea "Get up to $500 towards your trade or purchase. Schedule your test drive today!"
click at [262, 304] on span "Skip" at bounding box center [258, 303] width 13 height 5
type textarea "x"
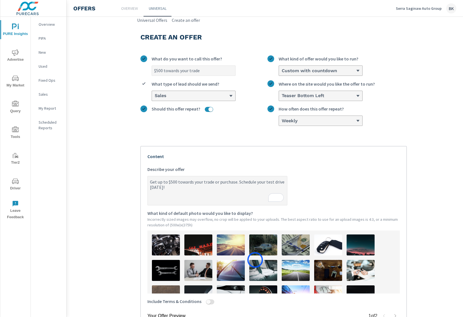
scroll to position [94, 0]
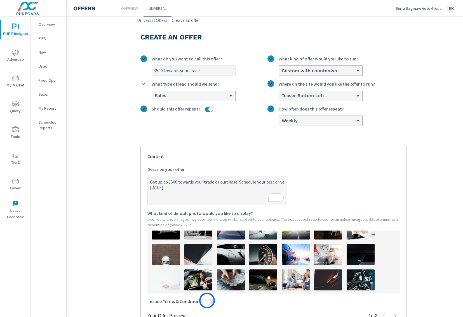
click at [207, 301] on input "Include Terms & Conditions" at bounding box center [208, 301] width 13 height 5
checkbox input "true"
type textarea "x"
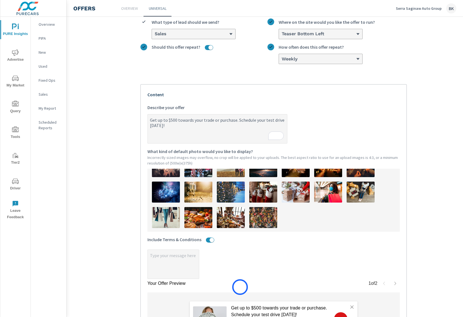
scroll to position [131, 0]
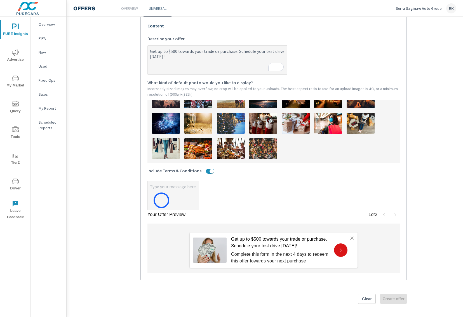
type textarea "x"
click at [161, 199] on textarea "x" at bounding box center [173, 196] width 51 height 28
type textarea "x"
type textarea "S"
type textarea "x"
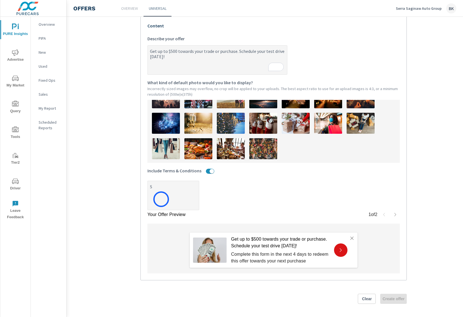
type textarea "x"
type textarea "Se"
type textarea "x"
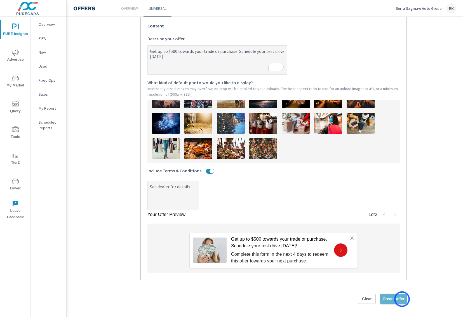
click at [402, 299] on span "Create offer" at bounding box center [394, 298] width 22 height 5
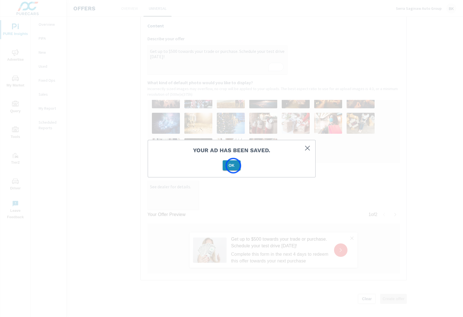
click at [231, 165] on span "OK" at bounding box center [231, 165] width 13 height 5
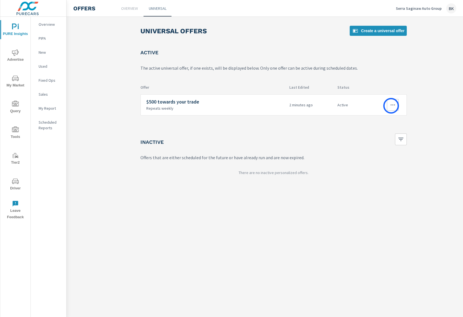
click at [391, 106] on icon "button" at bounding box center [393, 105] width 7 height 7
click at [376, 119] on div "Edit" at bounding box center [375, 117] width 8 height 7
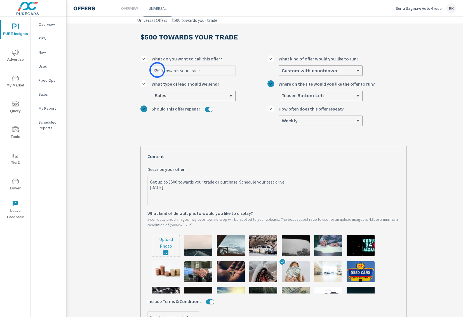
click at [157, 70] on input "$500 towards your trade" at bounding box center [193, 71] width 83 height 10
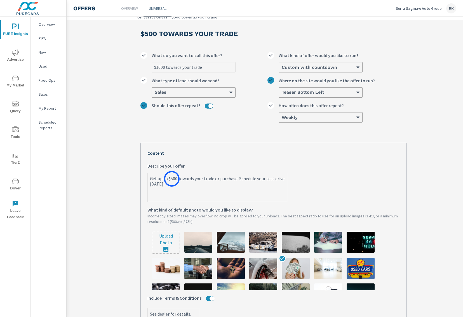
click at [172, 179] on textarea "Get up to $500 towards your trade or purchase. Schedule your test drive today!" at bounding box center [217, 188] width 139 height 28
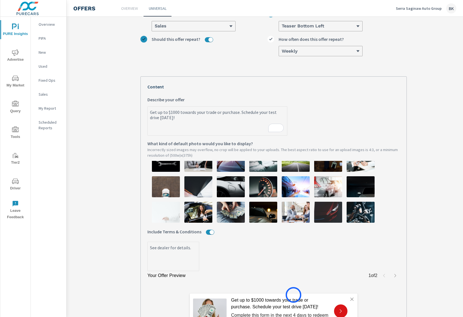
scroll to position [134, 0]
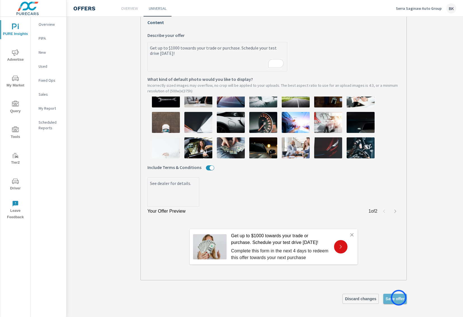
click at [399, 298] on span "Save offer" at bounding box center [395, 298] width 19 height 5
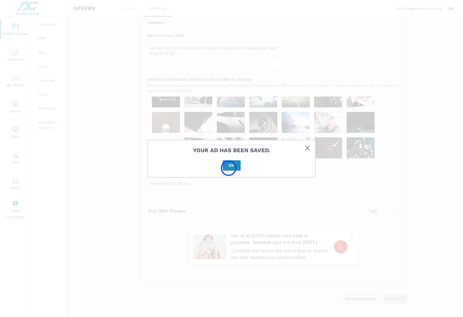
click at [228, 167] on span "OK" at bounding box center [231, 165] width 13 height 5
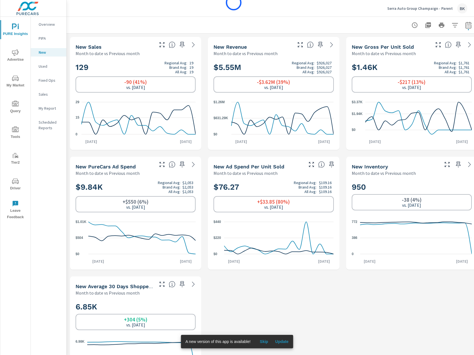
scroll to position [0, 1]
click at [409, 6] on p "Serra Auto Group Champaign - Parent" at bounding box center [419, 8] width 65 height 5
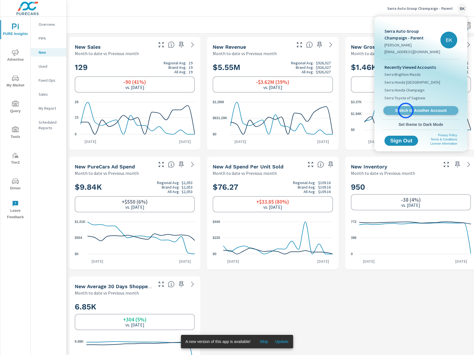
click at [406, 111] on span "Switch to Another Account" at bounding box center [420, 110] width 69 height 5
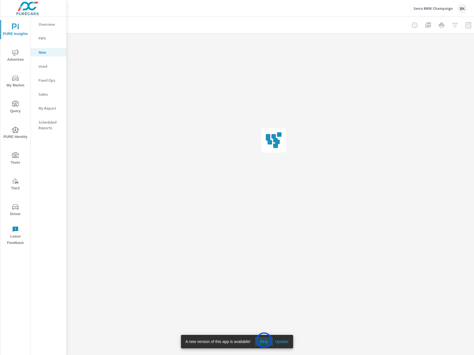
click at [264, 340] on span "Skip" at bounding box center [263, 341] width 13 height 5
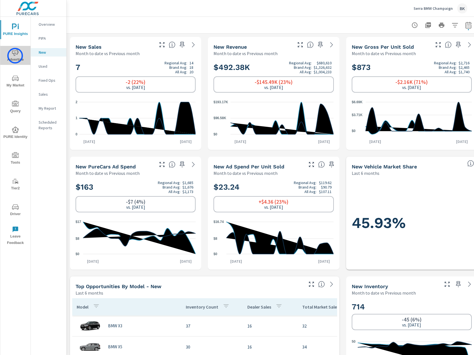
click at [15, 56] on span "Advertise" at bounding box center [15, 56] width 27 height 14
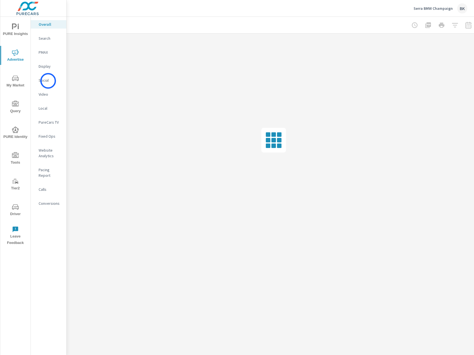
click at [48, 81] on p "Social" at bounding box center [50, 81] width 23 height 6
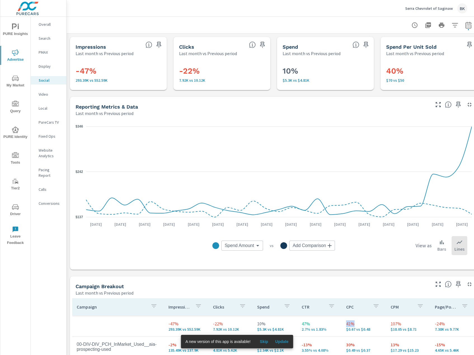
scroll to position [140, 7]
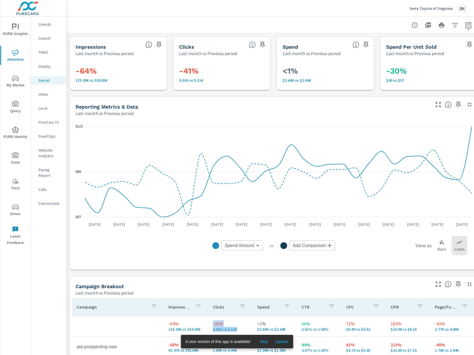
scroll to position [158, 0]
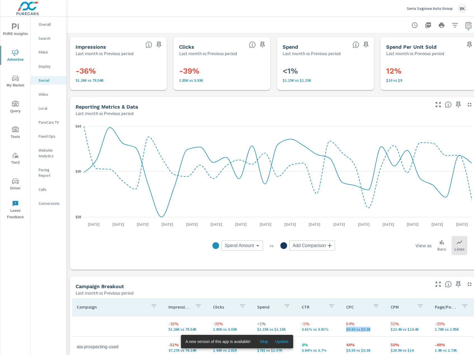
scroll to position [134, 0]
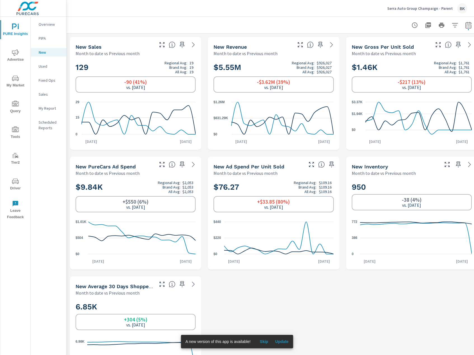
scroll to position [361, 0]
